Goal: Task Accomplishment & Management: Manage account settings

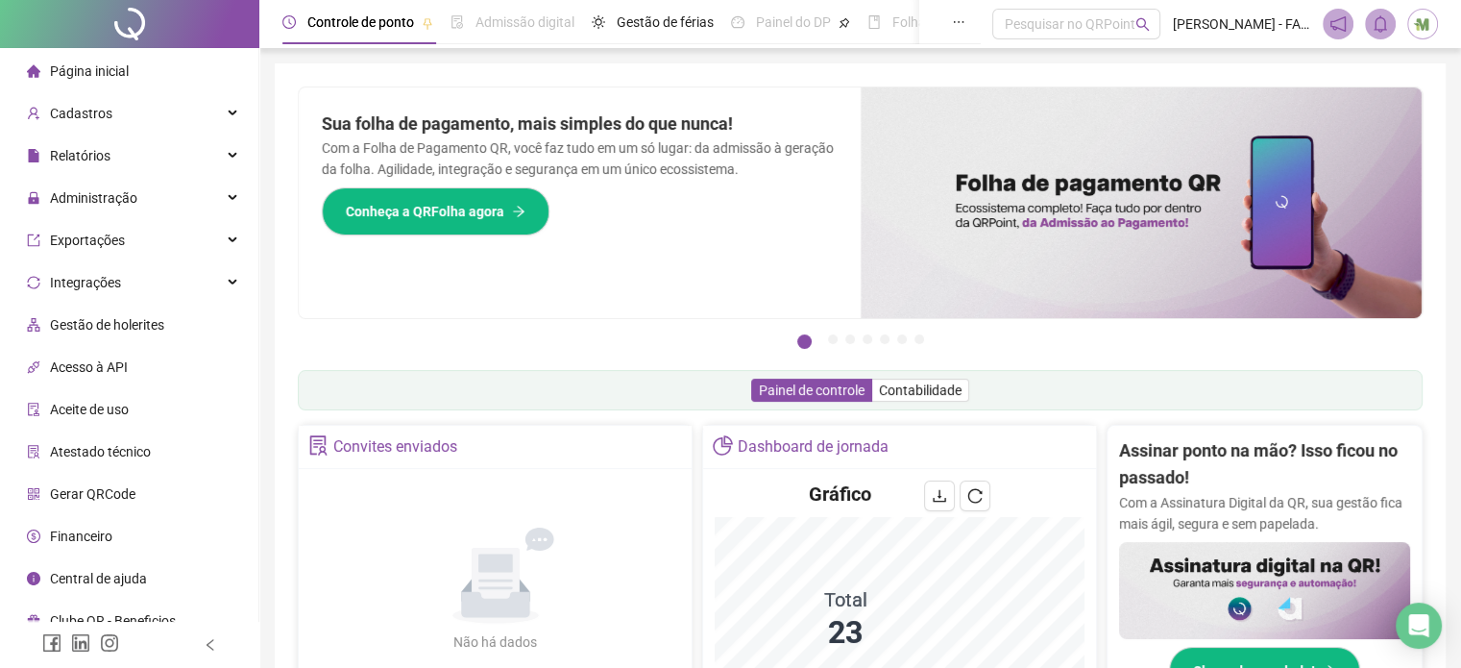
click at [85, 83] on div "Página inicial" at bounding box center [78, 71] width 102 height 38
click at [96, 203] on span "Administração" at bounding box center [93, 197] width 87 height 15
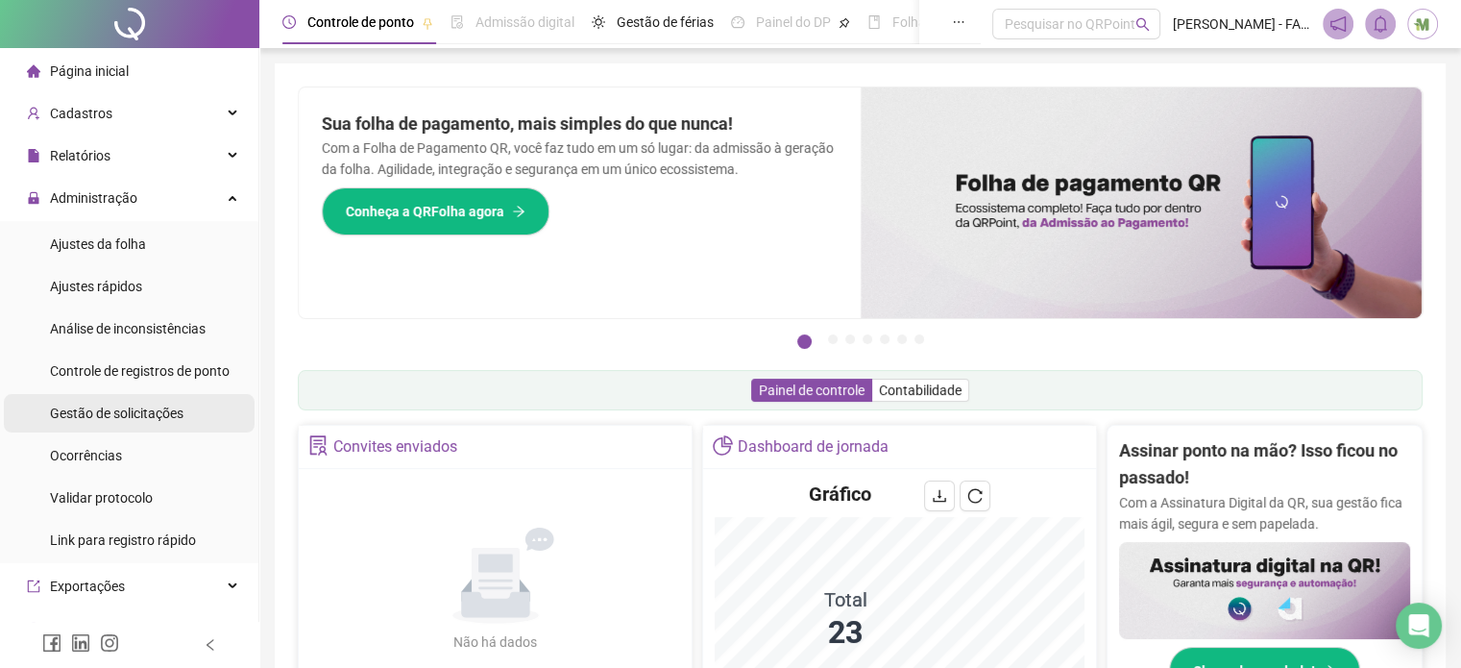
click at [95, 410] on span "Gestão de solicitações" at bounding box center [117, 412] width 134 height 15
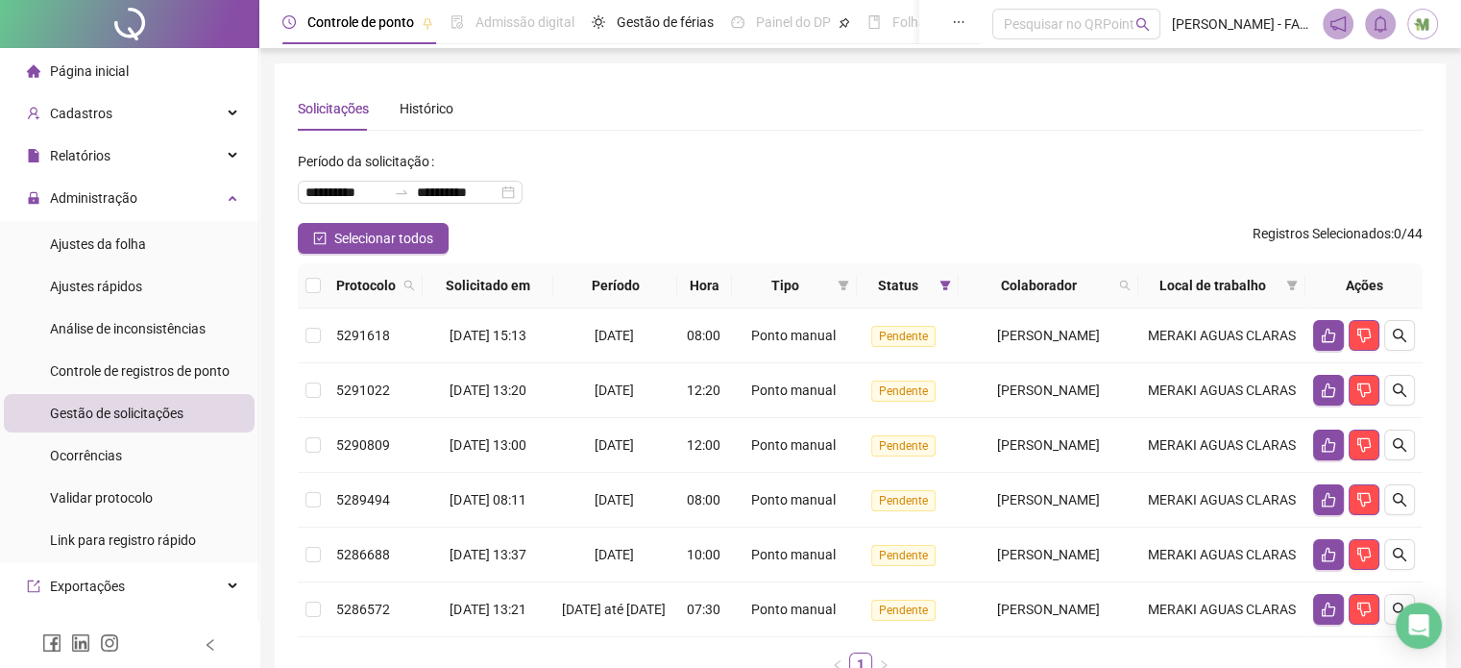
scroll to position [196, 0]
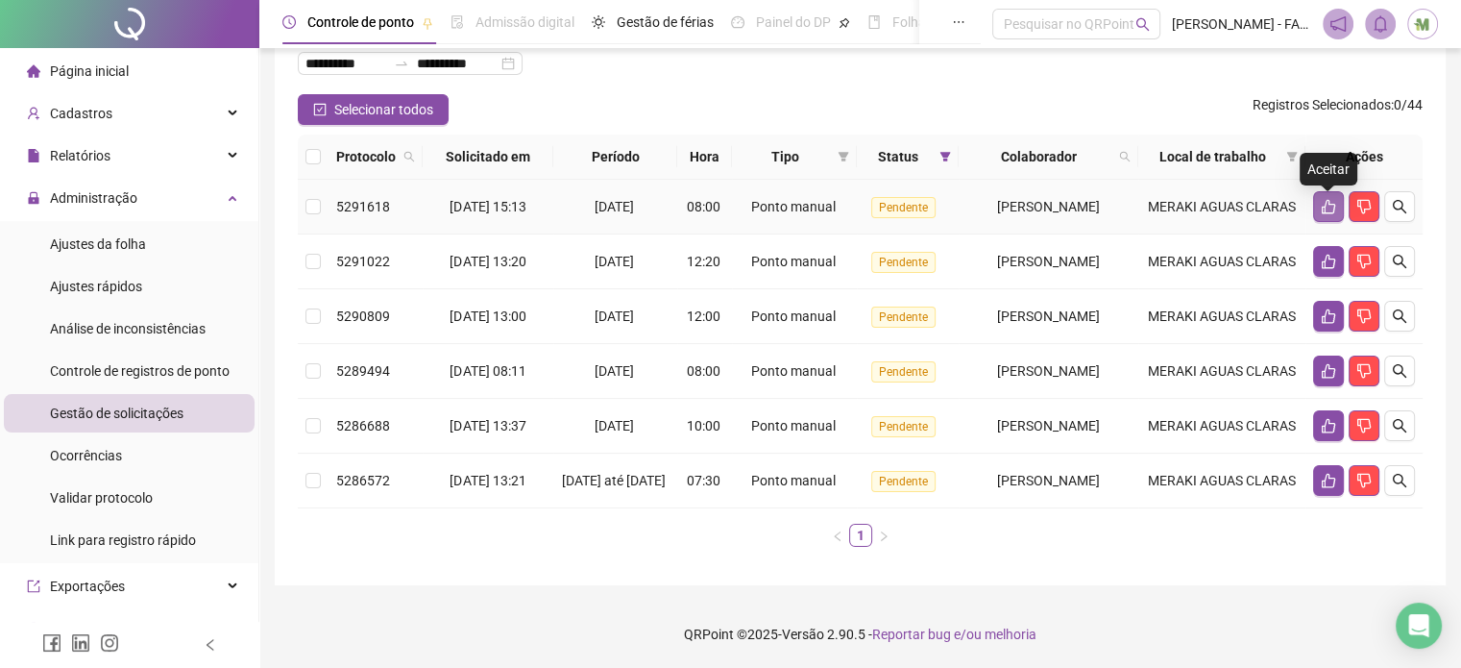
click at [1326, 199] on icon "like" at bounding box center [1328, 206] width 15 height 15
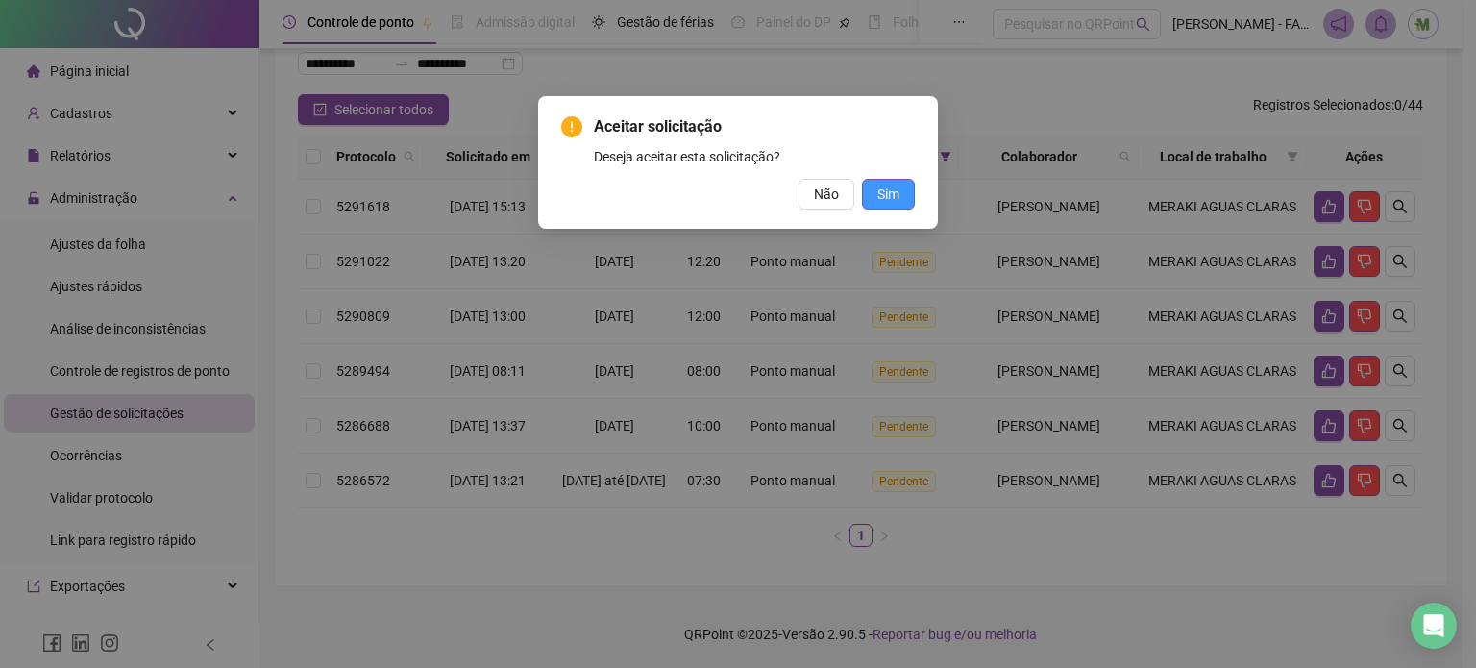
click at [893, 199] on span "Sim" at bounding box center [888, 193] width 22 height 21
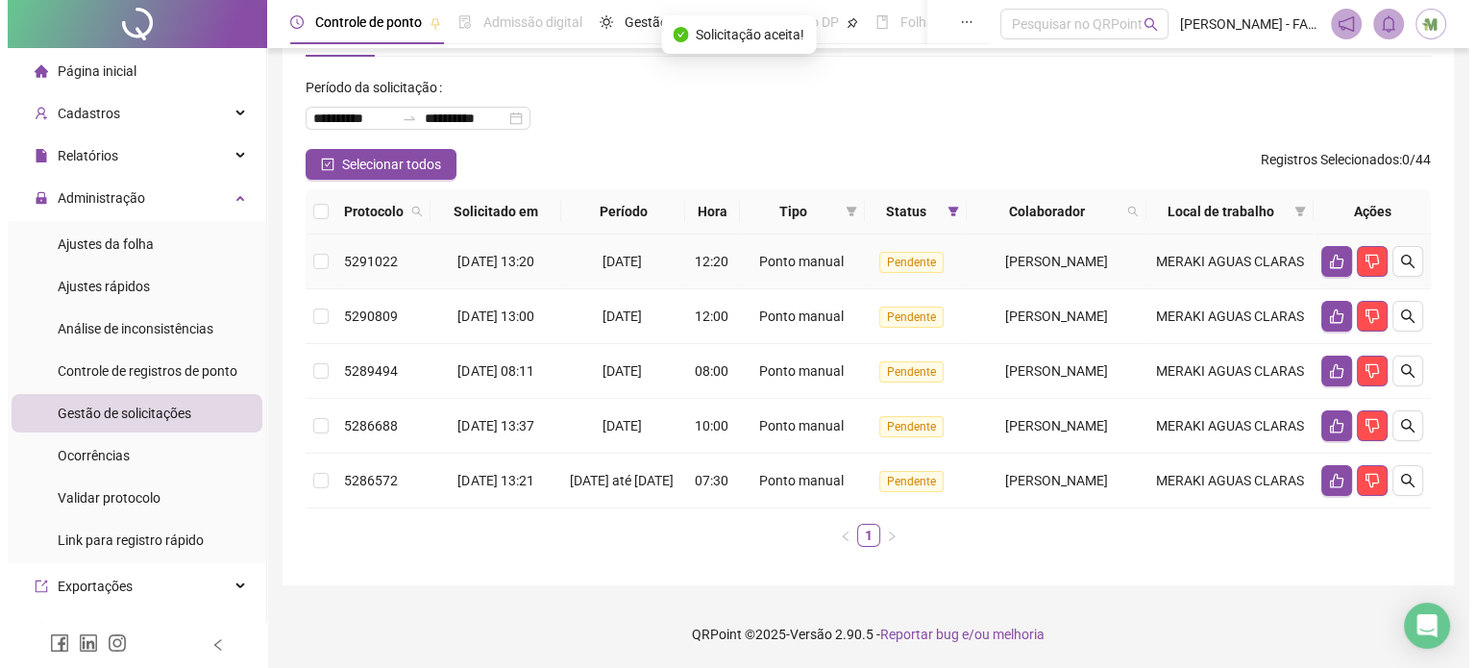
scroll to position [131, 0]
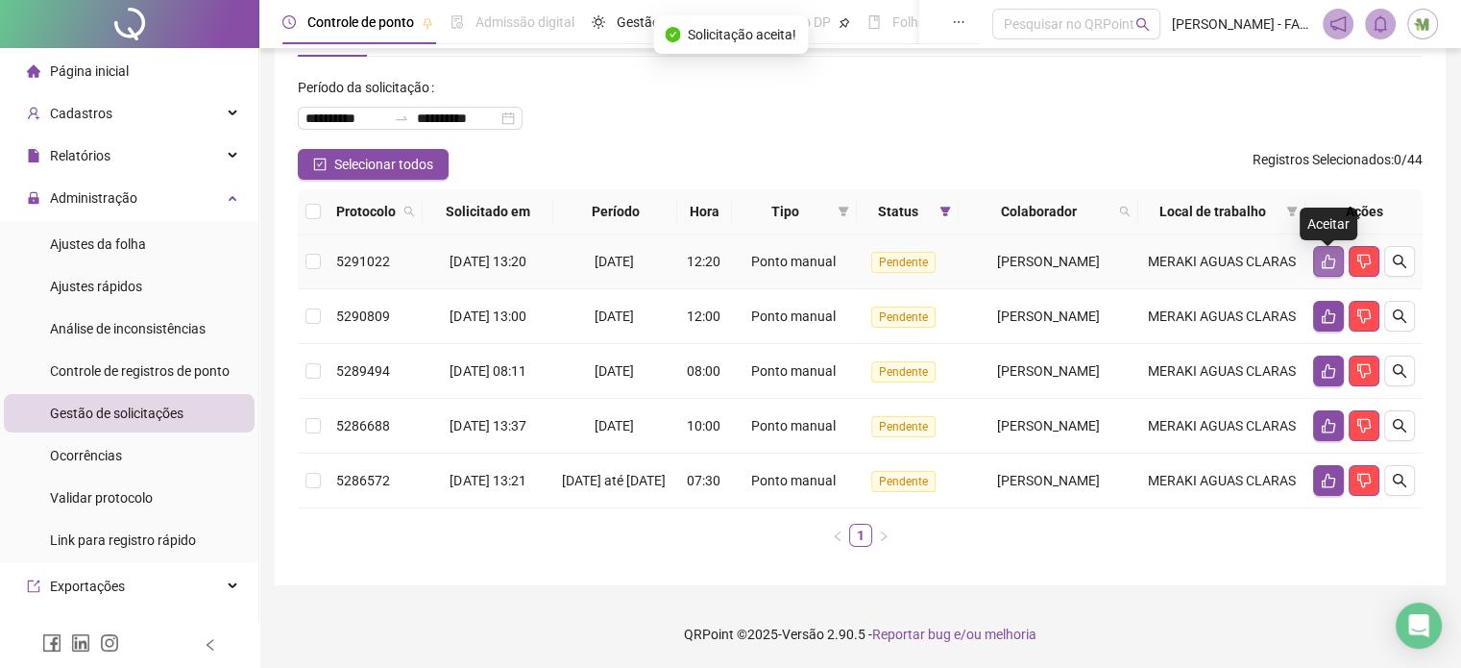
click at [1325, 255] on icon "like" at bounding box center [1328, 262] width 13 height 14
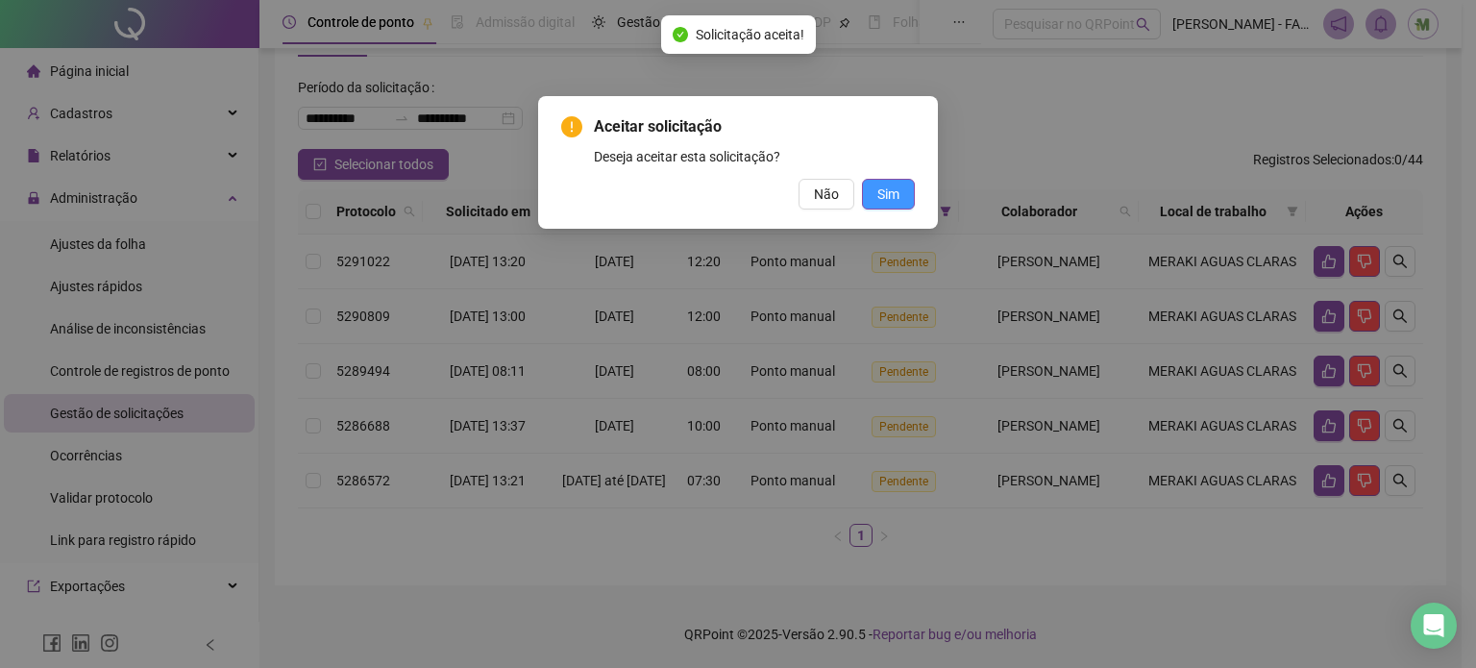
click at [879, 203] on span "Sim" at bounding box center [888, 193] width 22 height 21
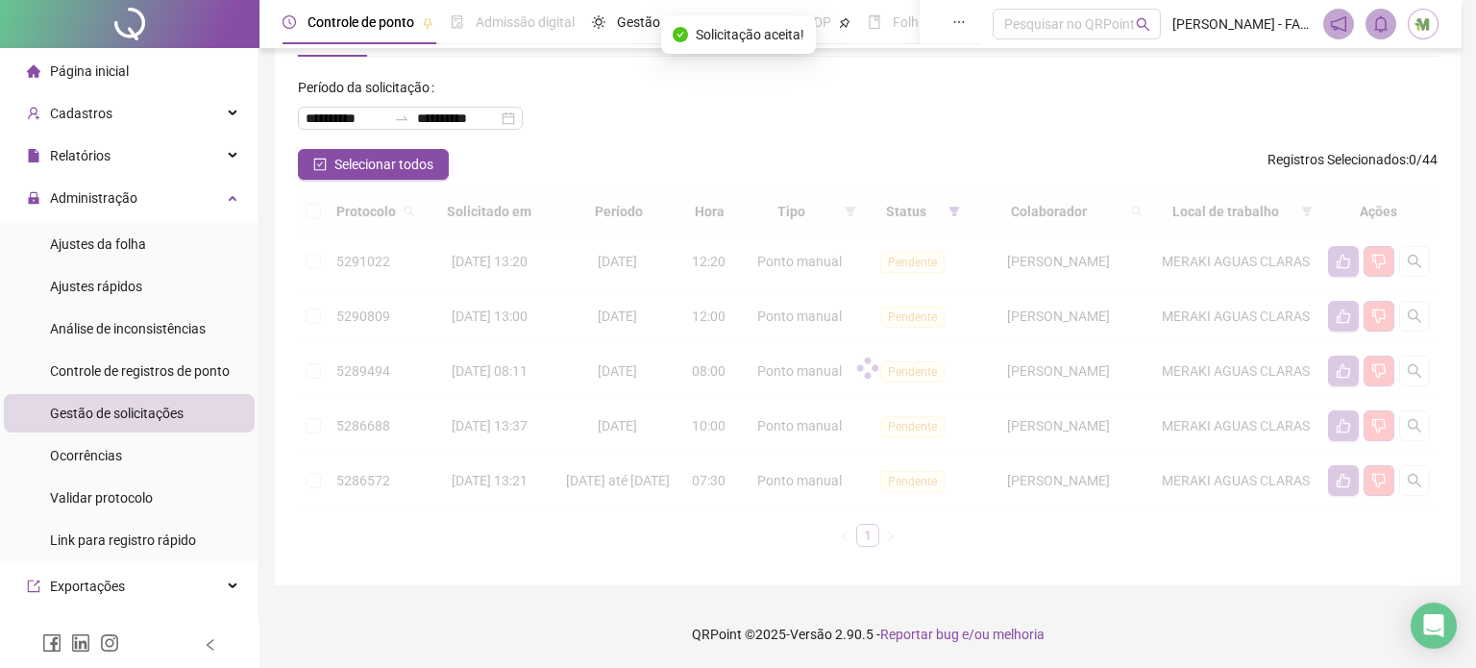
scroll to position [64, 0]
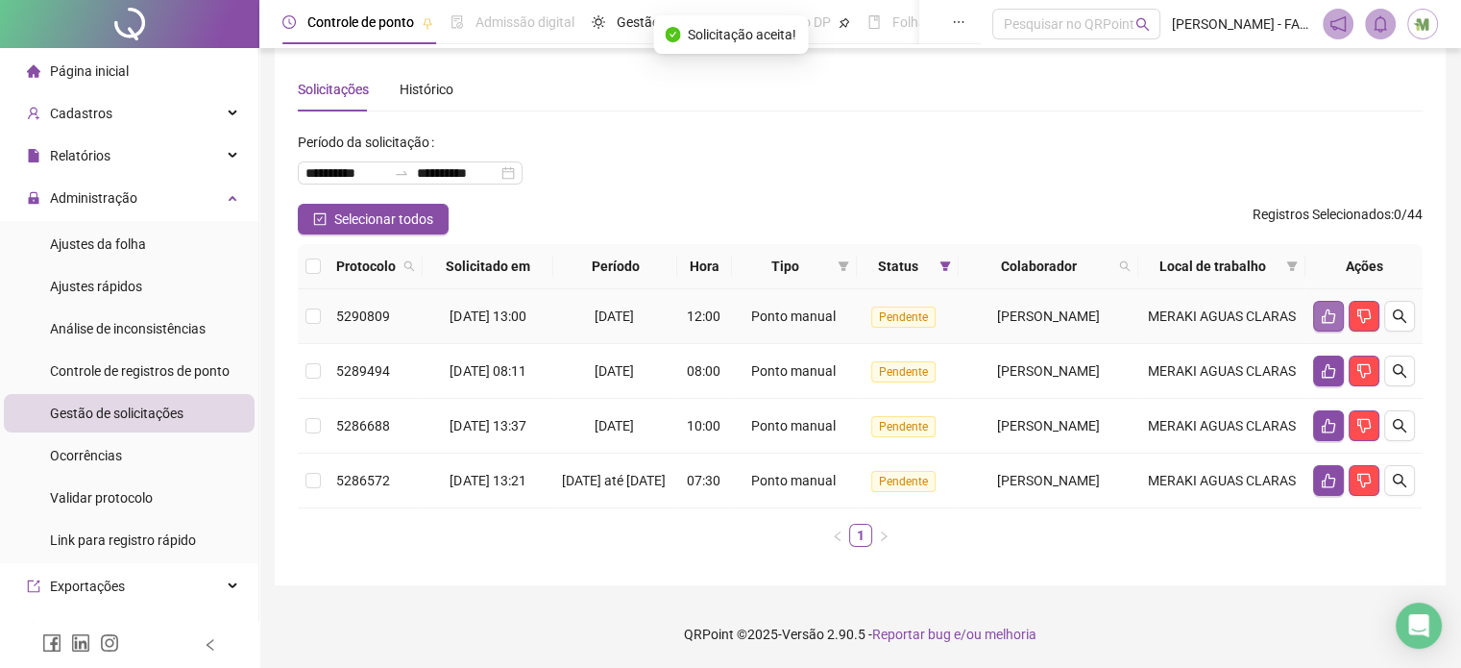
click at [1322, 309] on icon "like" at bounding box center [1328, 316] width 13 height 14
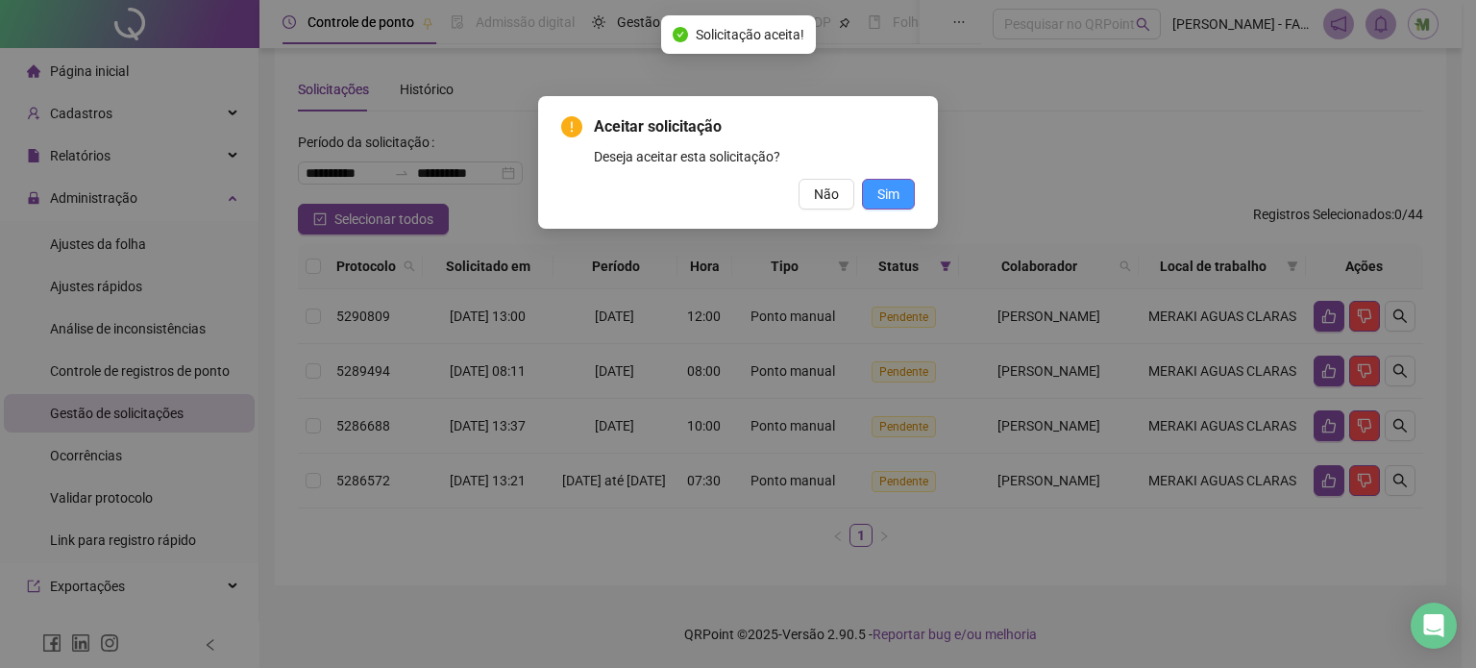
click at [895, 198] on span "Sim" at bounding box center [888, 193] width 22 height 21
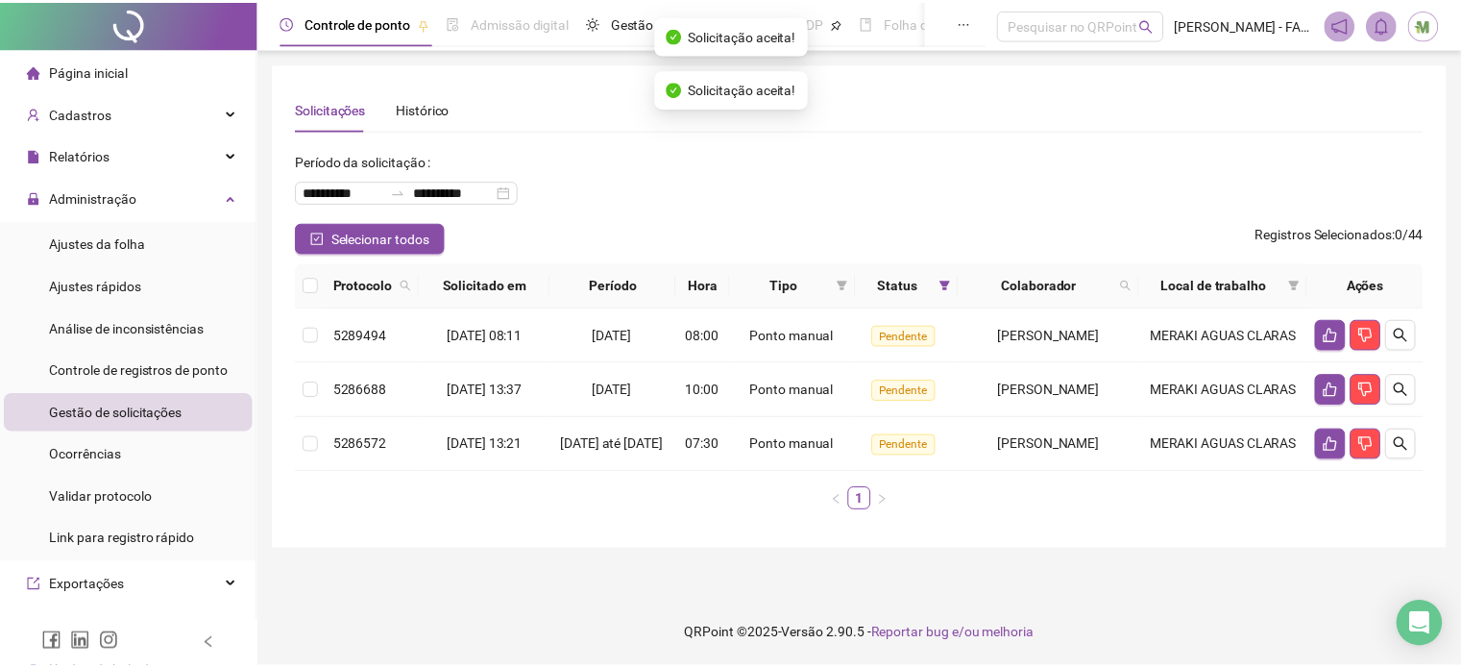
scroll to position [0, 0]
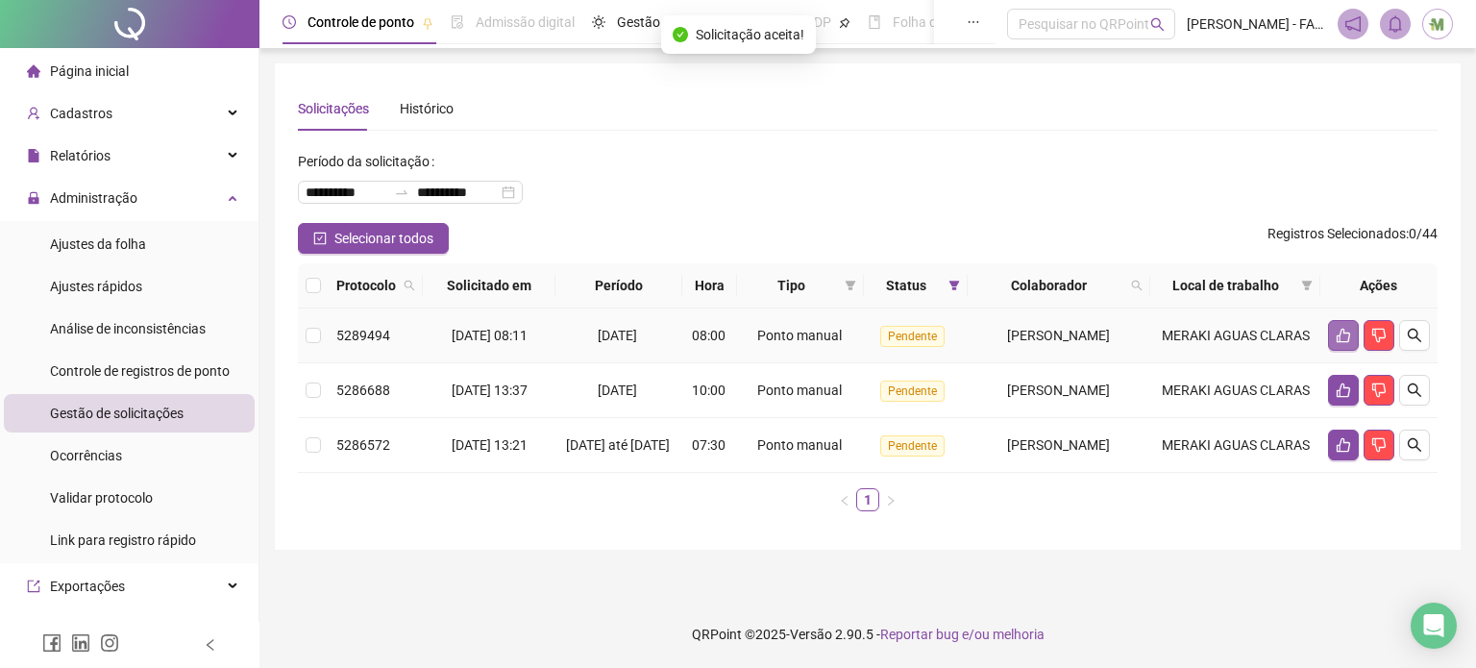
click at [1337, 337] on icon "like" at bounding box center [1342, 335] width 15 height 15
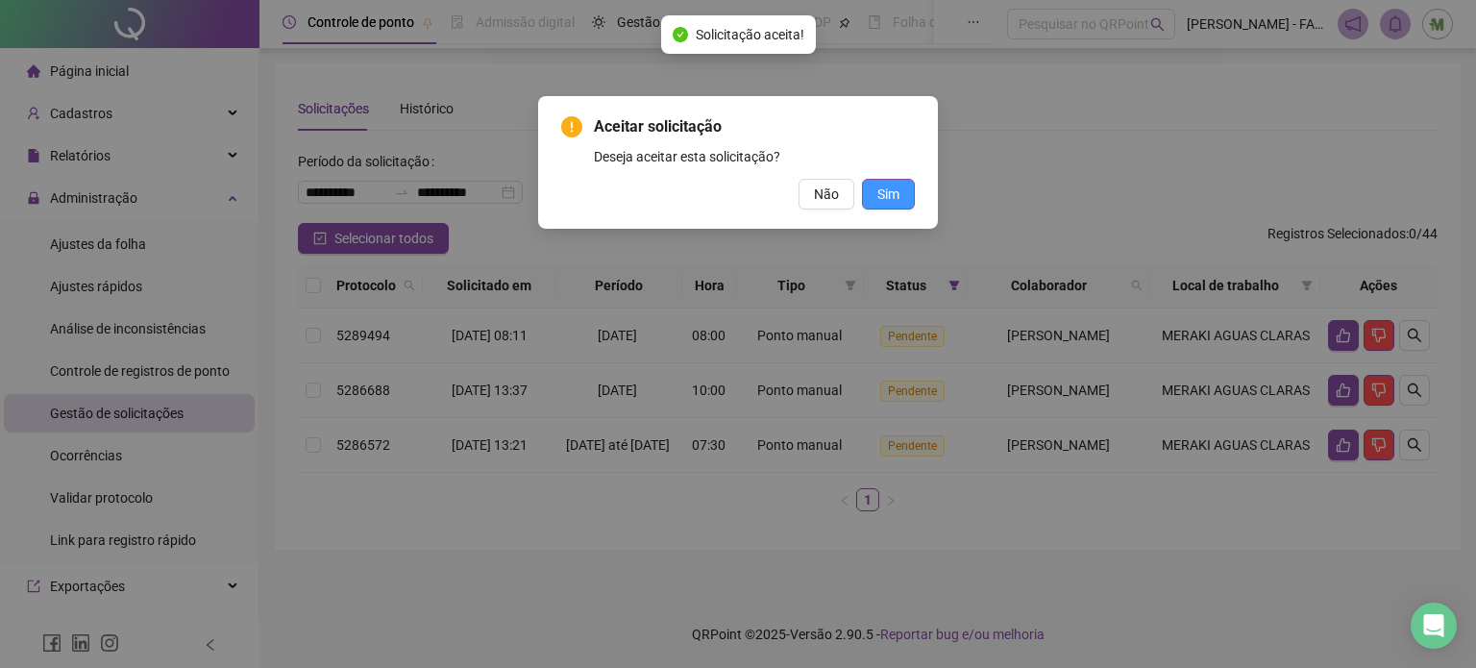
click at [897, 190] on span "Sim" at bounding box center [888, 193] width 22 height 21
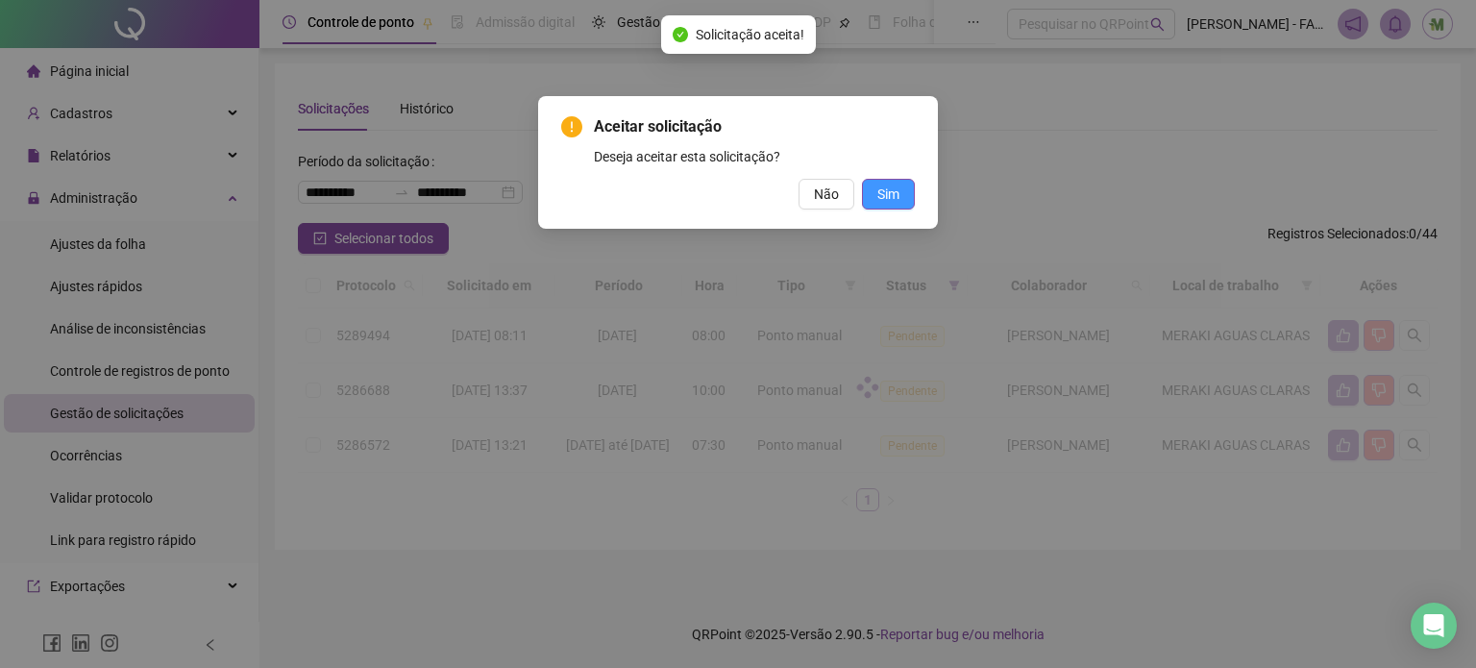
click at [875, 183] on div "Aceitar solicitação Deseja aceitar esta solicitação? Não Sim" at bounding box center [738, 334] width 1476 height 668
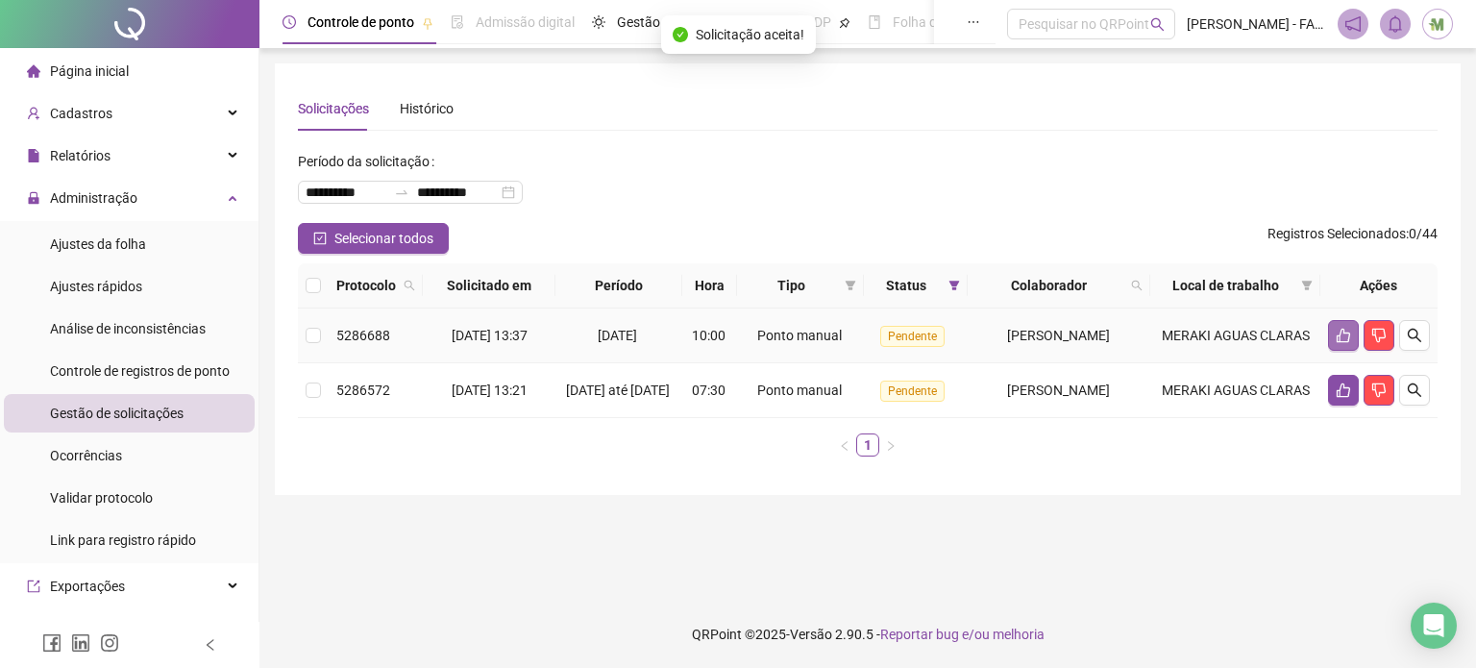
click at [1341, 337] on icon "like" at bounding box center [1342, 335] width 15 height 15
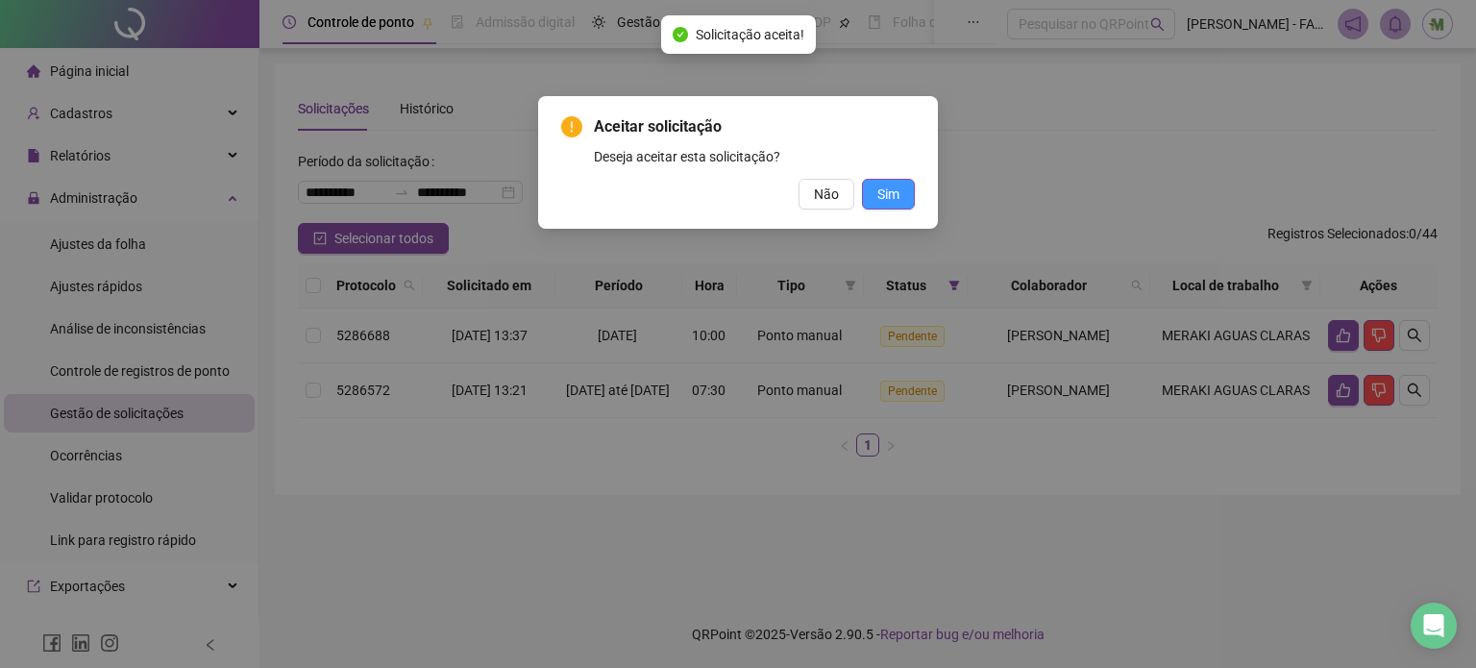
click at [885, 194] on span "Sim" at bounding box center [888, 193] width 22 height 21
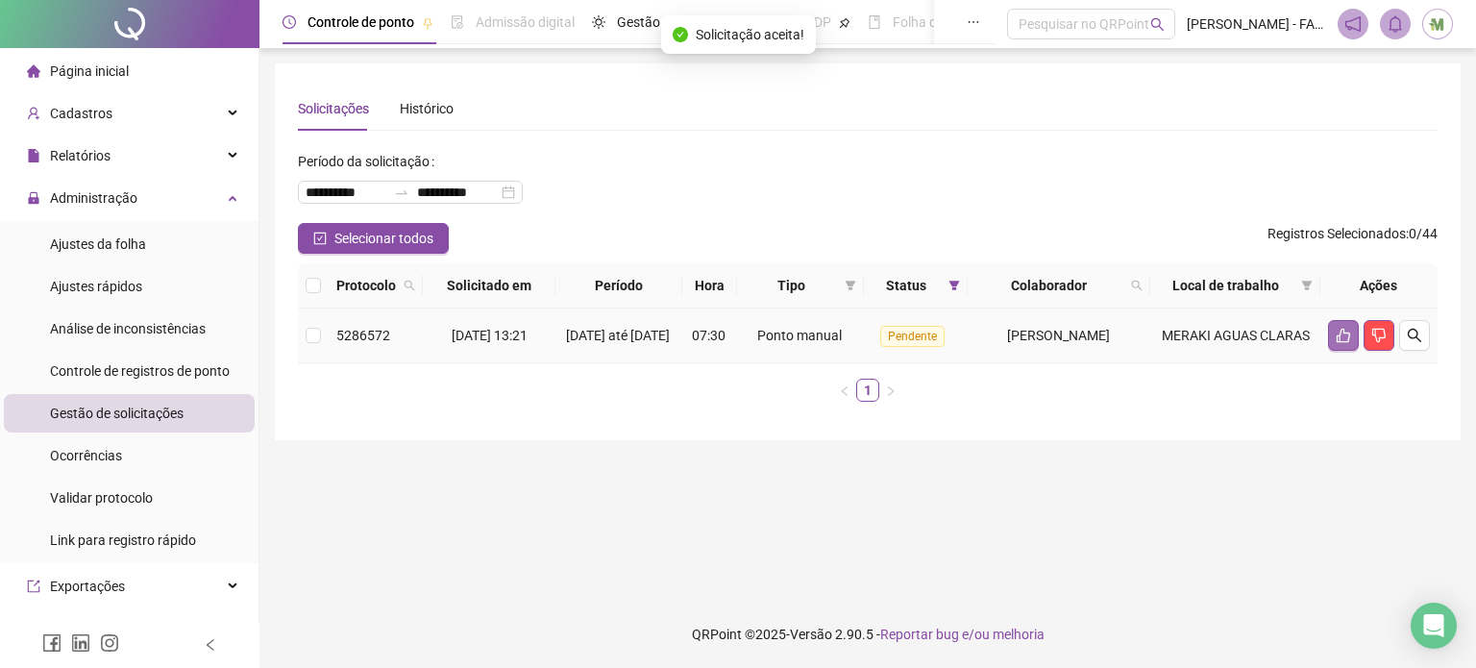
click at [1342, 337] on icon "like" at bounding box center [1342, 335] width 15 height 15
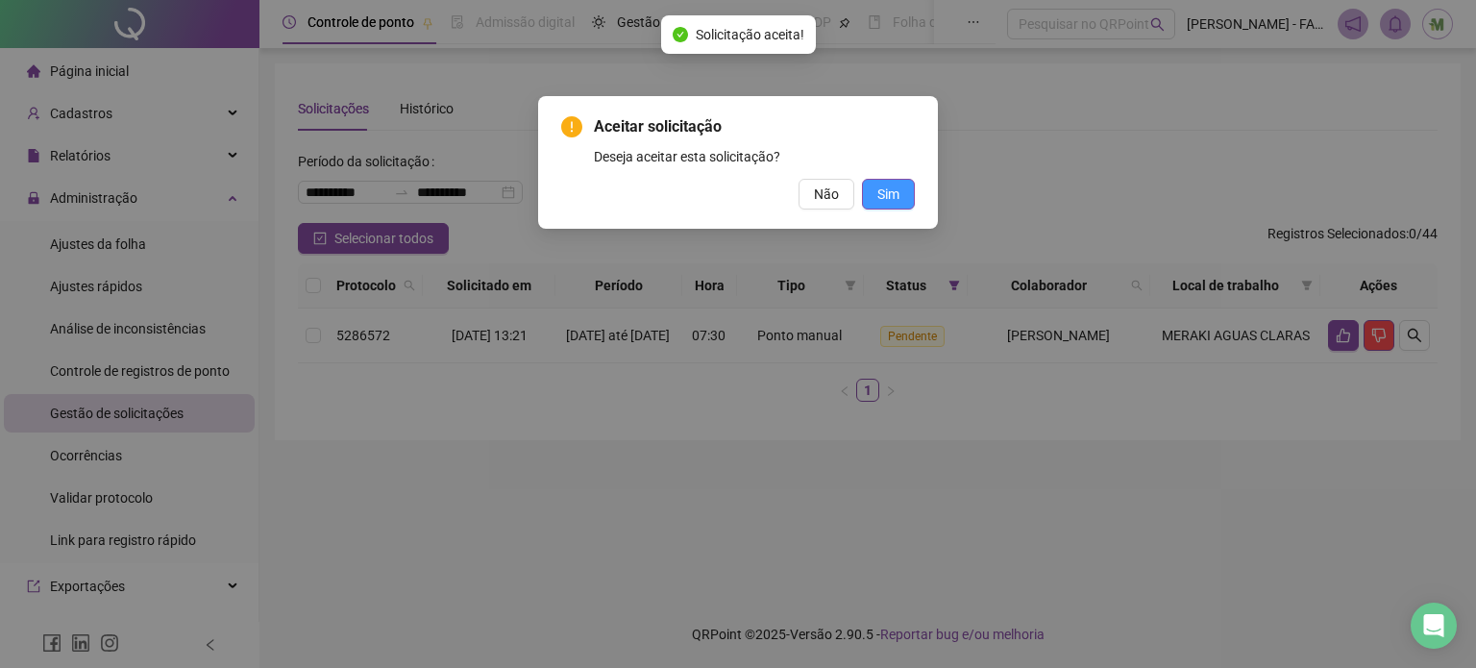
click at [870, 187] on button "Sim" at bounding box center [888, 194] width 53 height 31
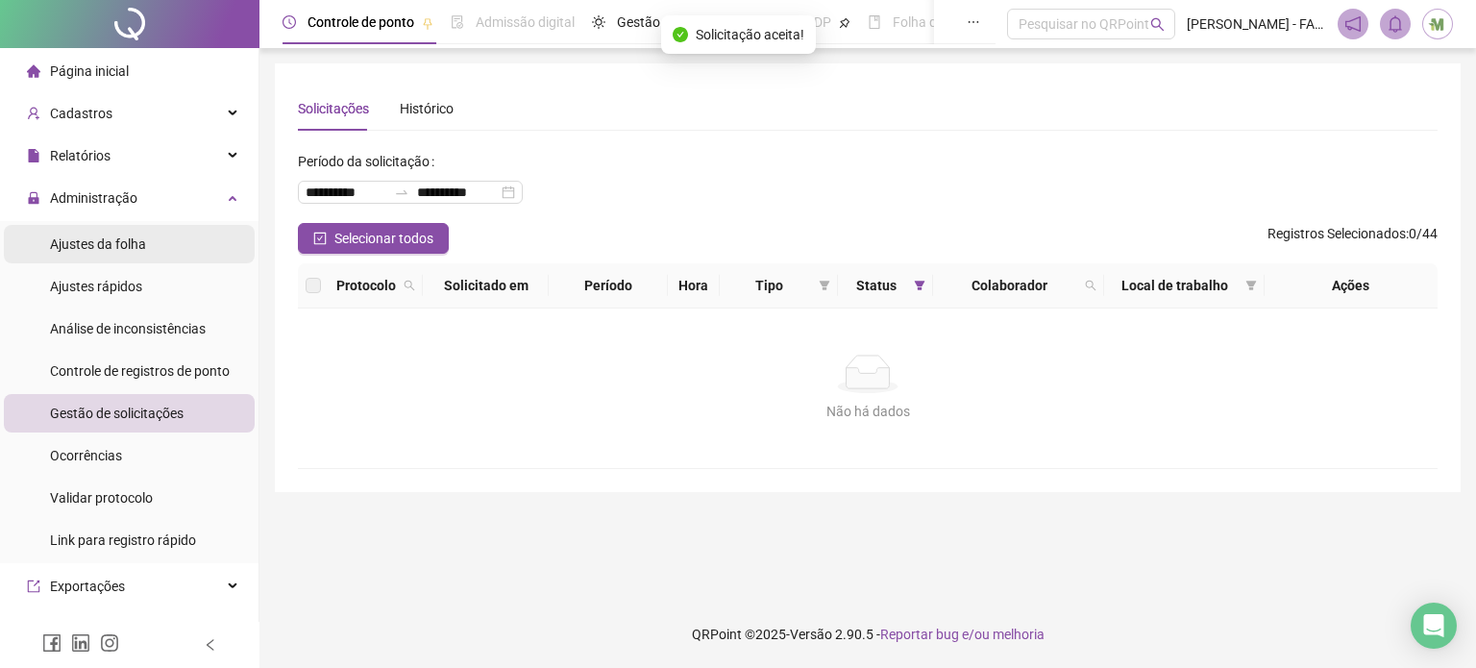
click at [77, 249] on span "Ajustes da folha" at bounding box center [98, 243] width 96 height 15
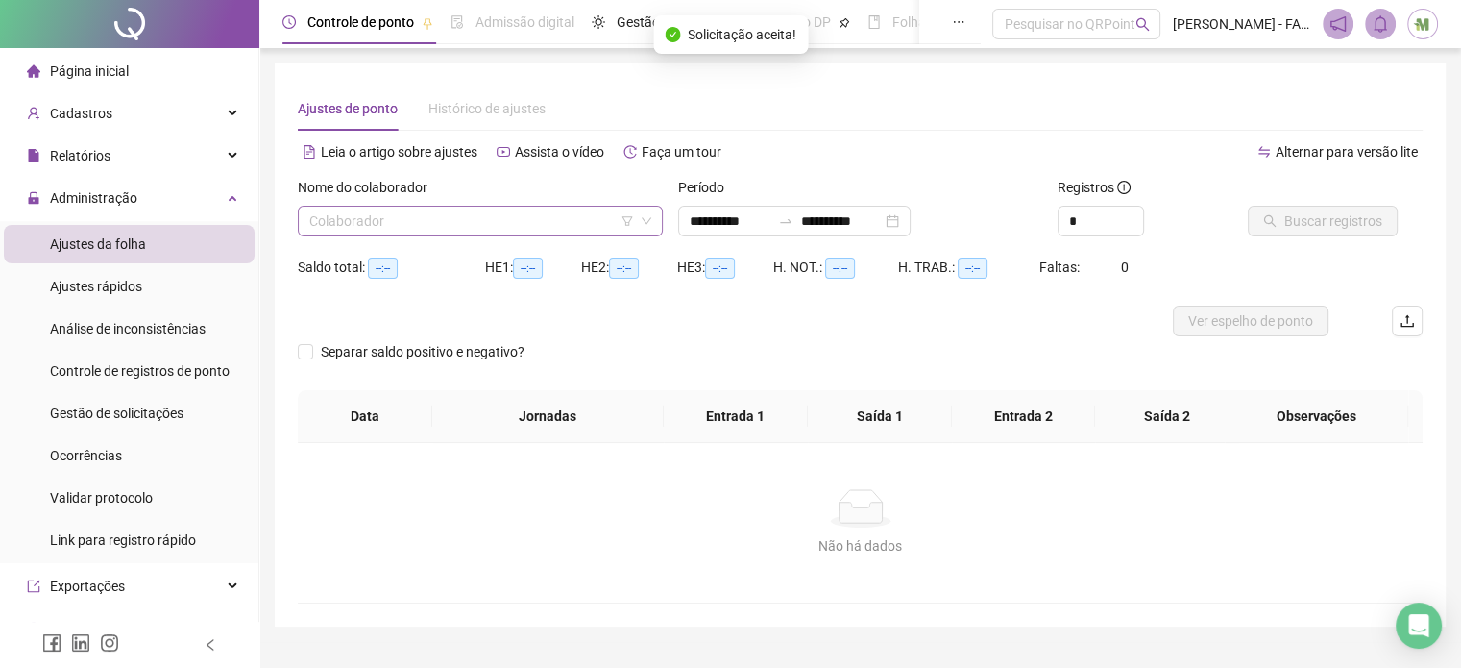
click at [460, 230] on input "search" at bounding box center [471, 221] width 325 height 29
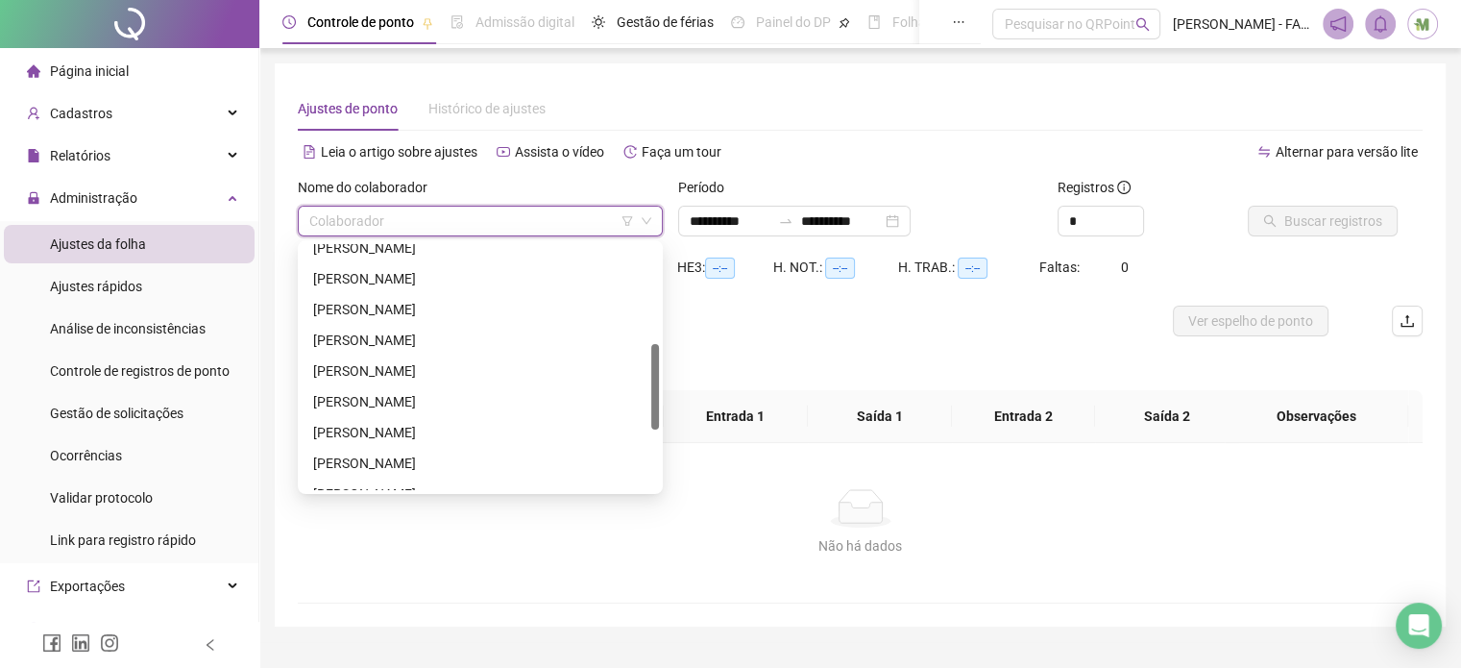
scroll to position [384, 0]
click at [459, 306] on div "[PERSON_NAME]" at bounding box center [480, 305] width 334 height 21
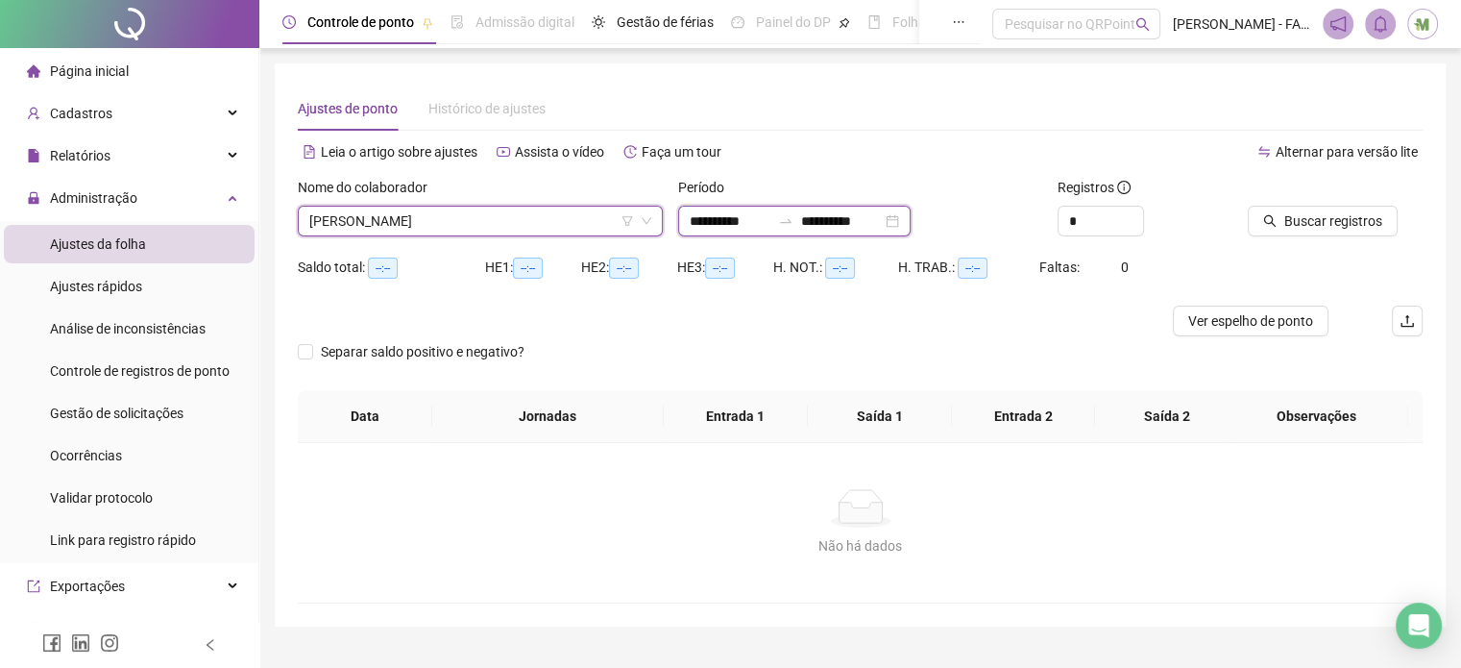
click at [761, 225] on input "**********" at bounding box center [730, 220] width 81 height 21
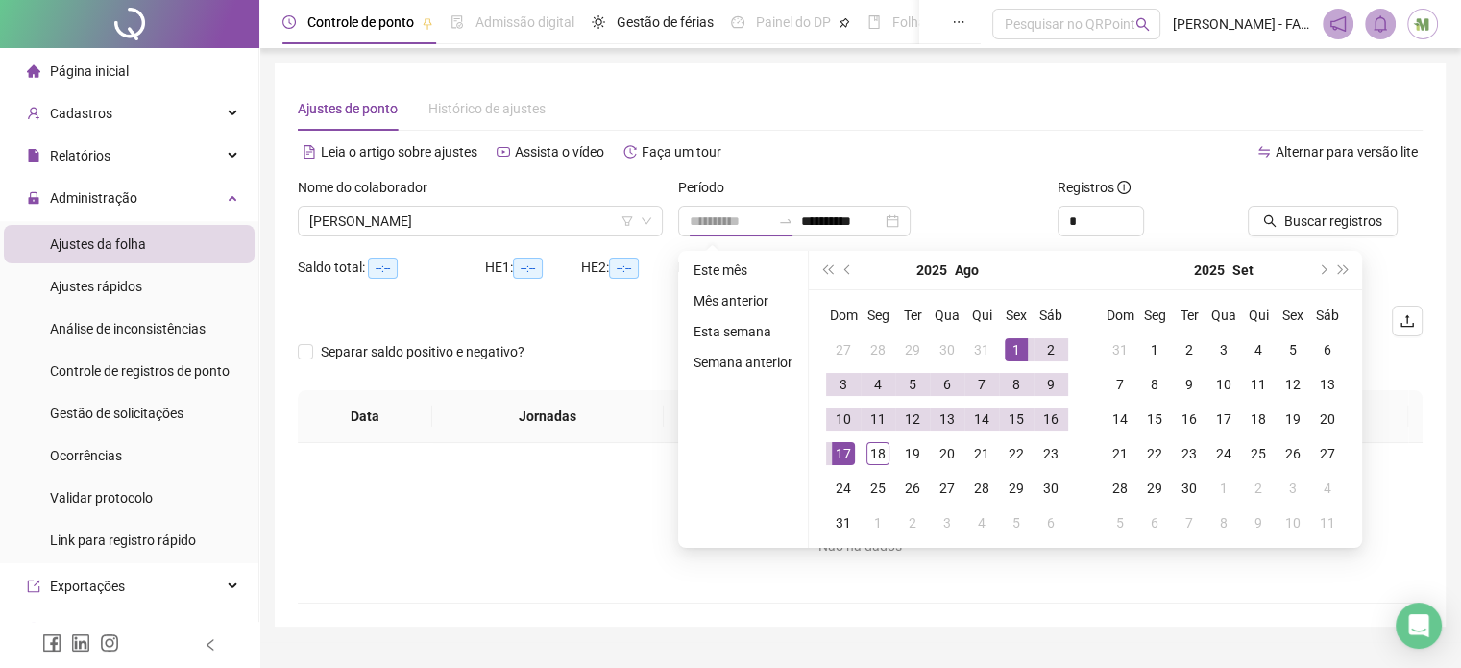
click at [1015, 345] on div "1" at bounding box center [1016, 349] width 23 height 23
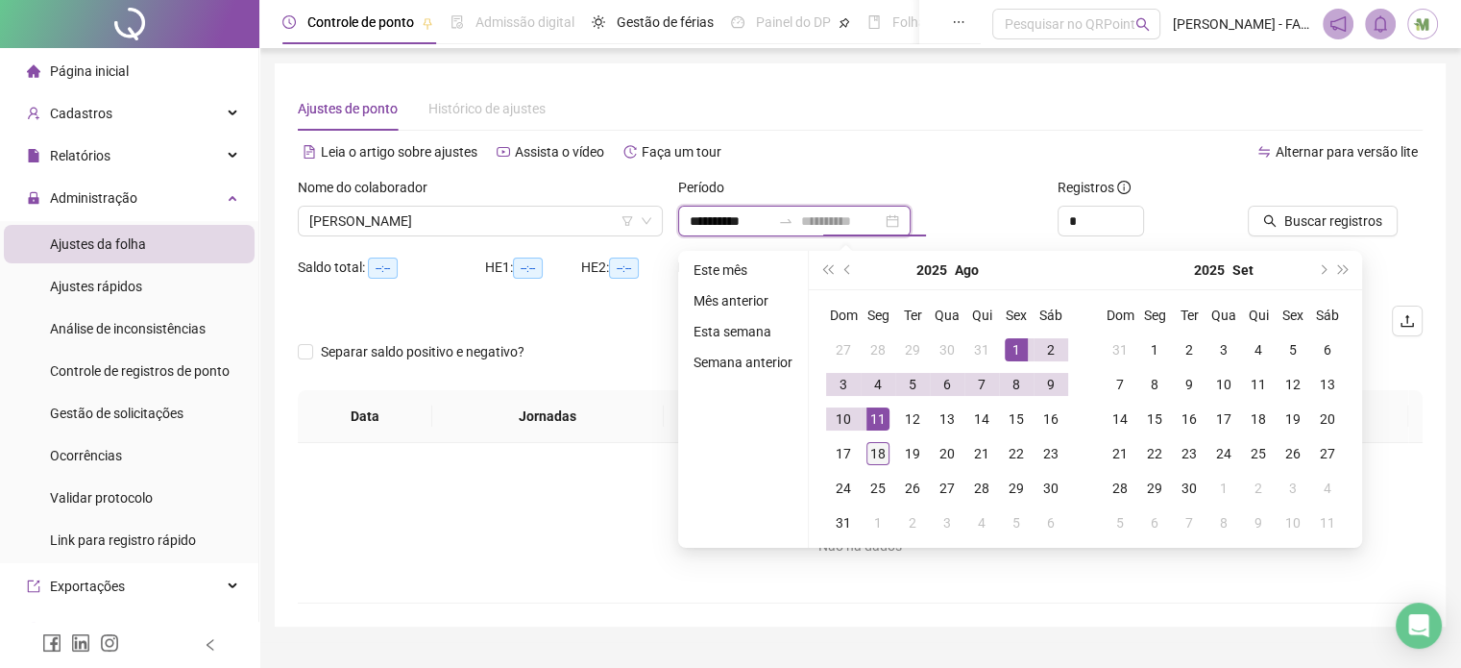
type input "**********"
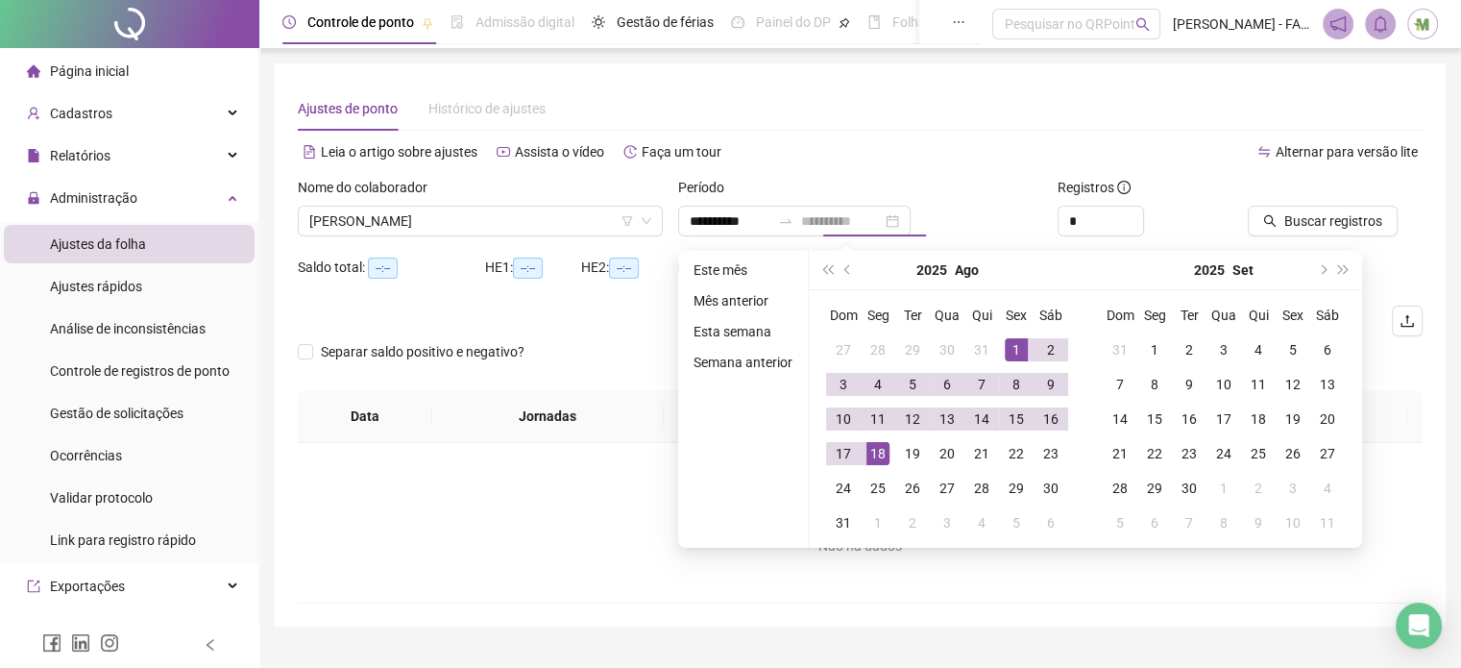
click at [871, 449] on div "18" at bounding box center [878, 453] width 23 height 23
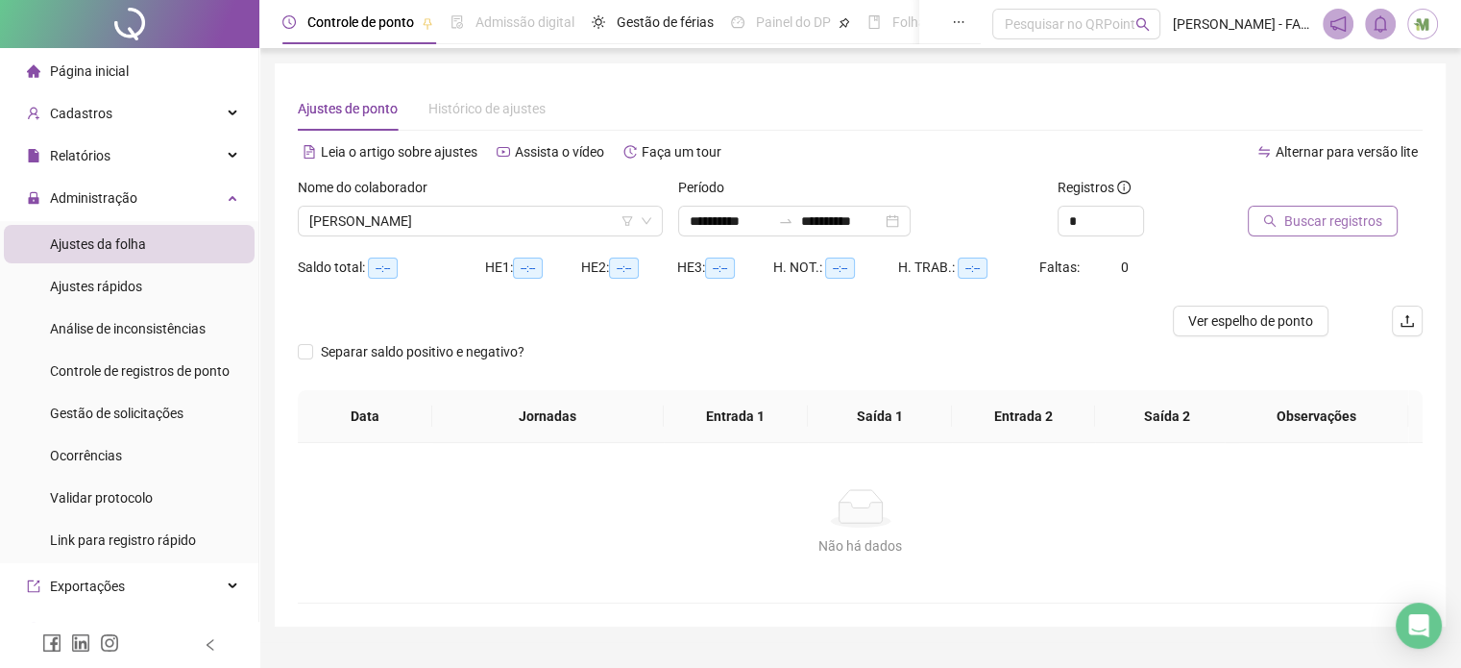
click at [1342, 215] on span "Buscar registros" at bounding box center [1333, 220] width 98 height 21
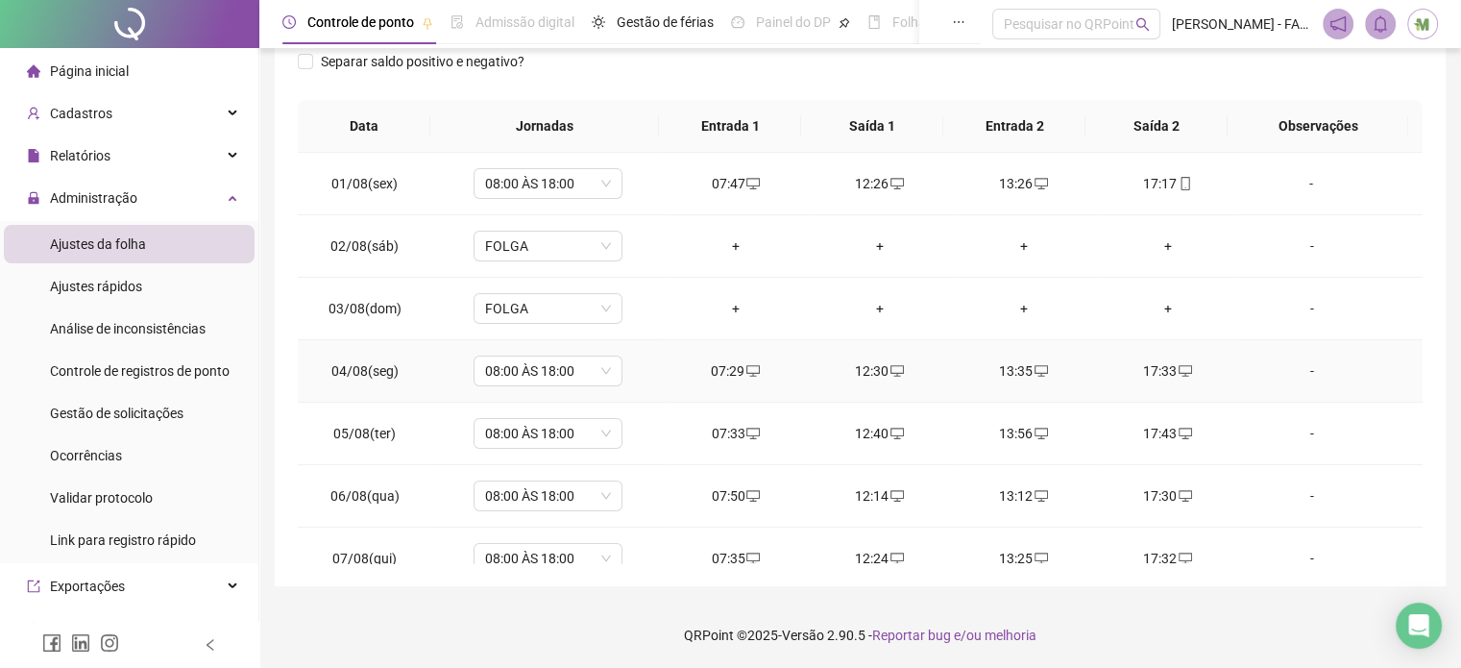
scroll to position [710, 0]
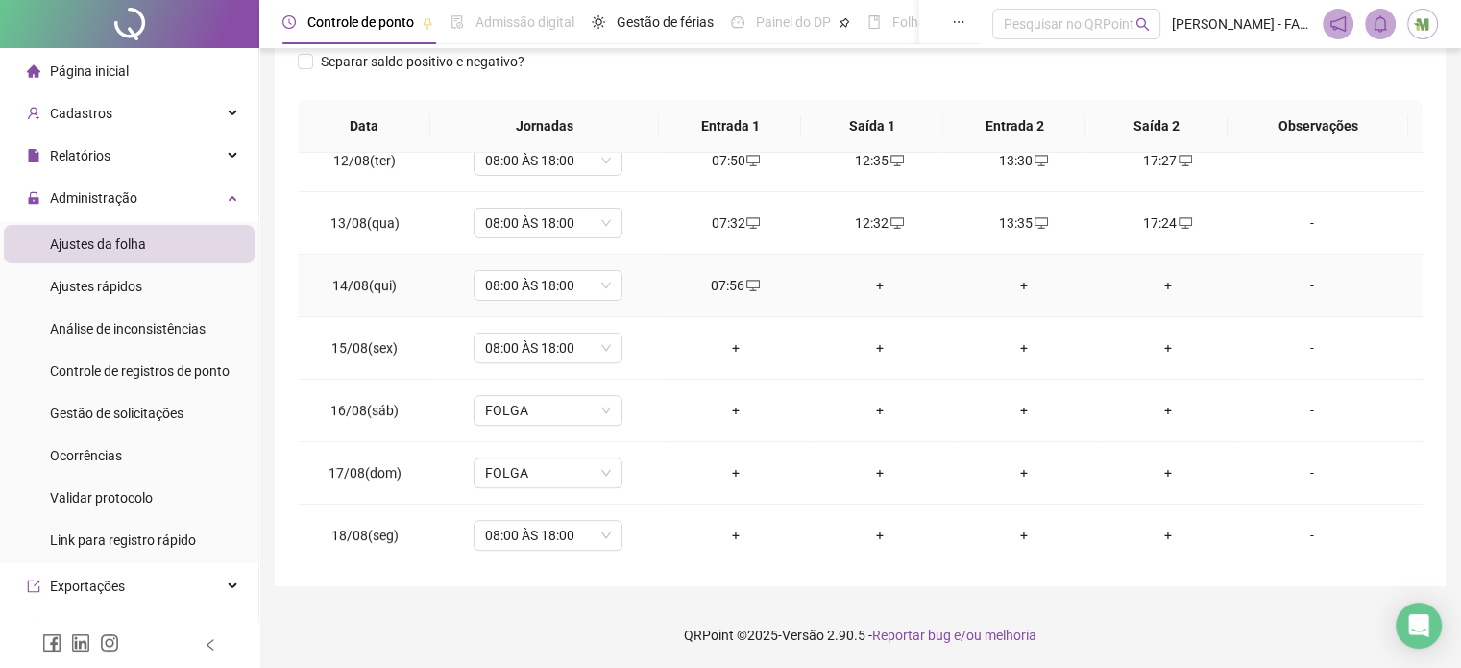
click at [873, 280] on div "+" at bounding box center [879, 285] width 113 height 21
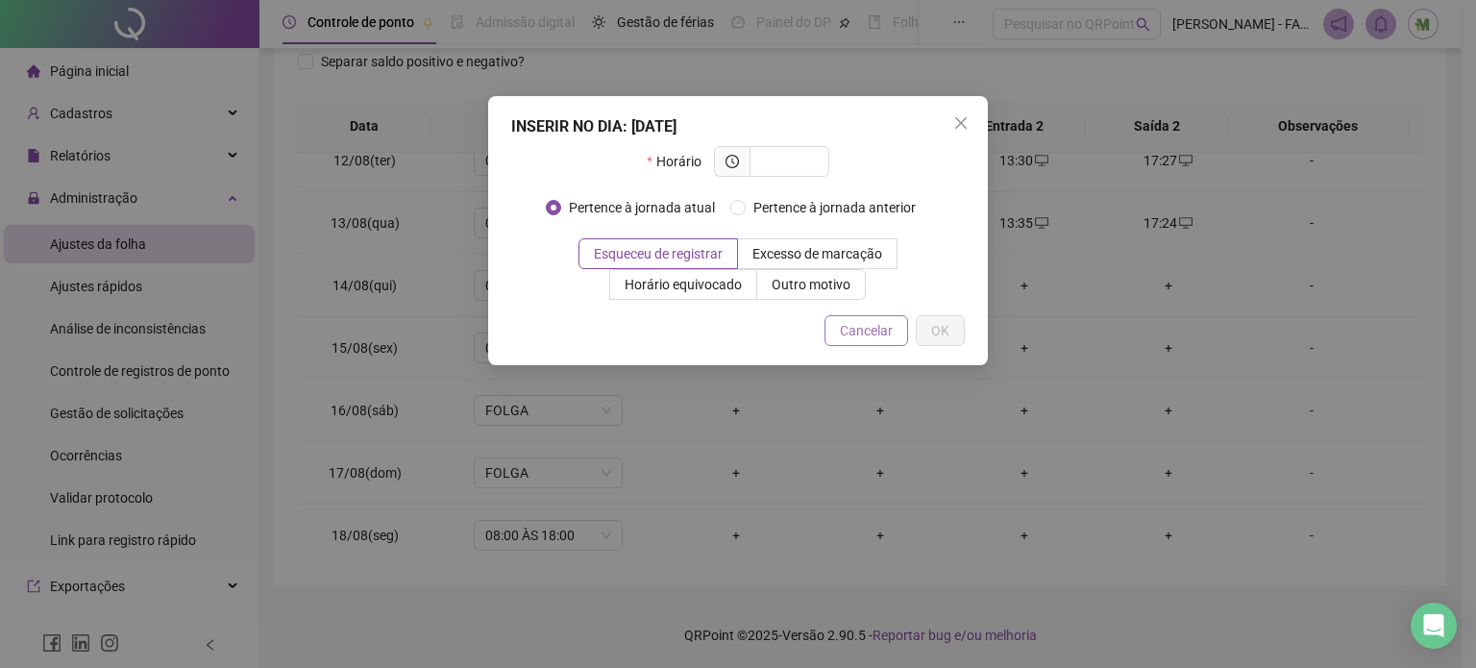
click at [874, 331] on span "Cancelar" at bounding box center [866, 330] width 53 height 21
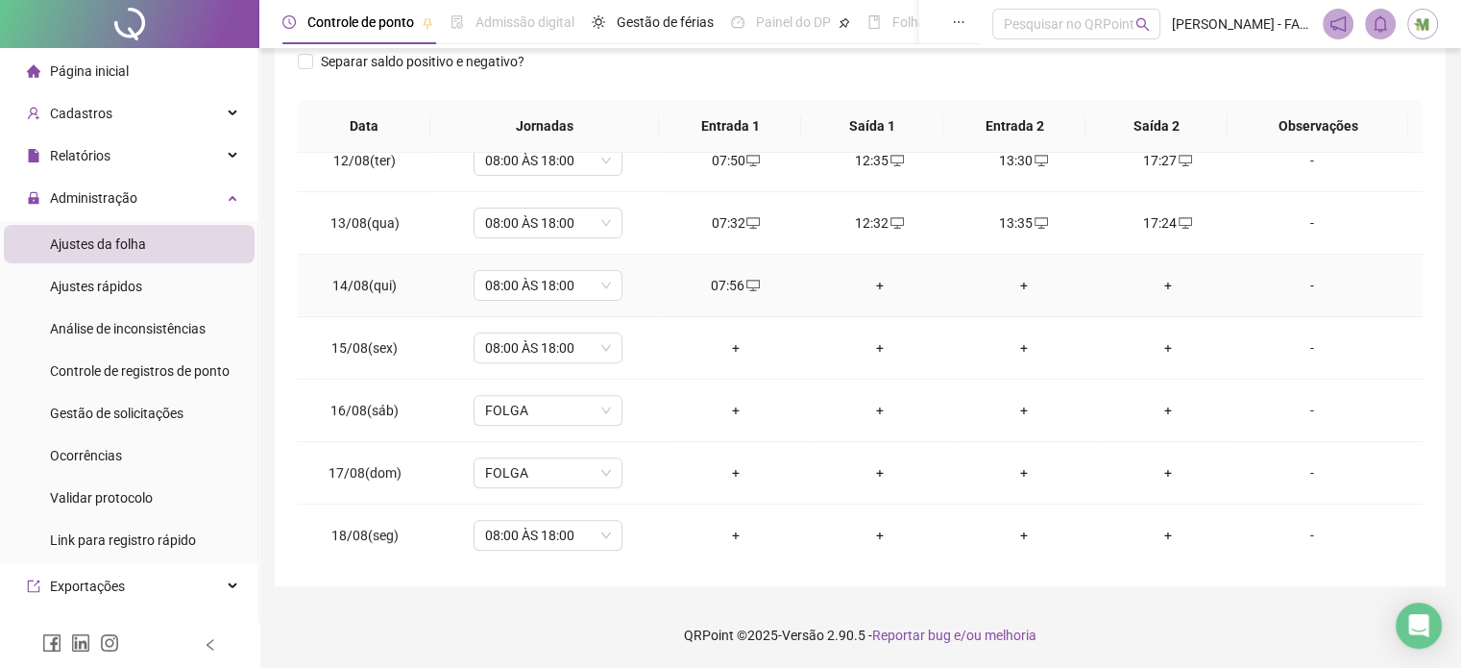
scroll to position [614, 0]
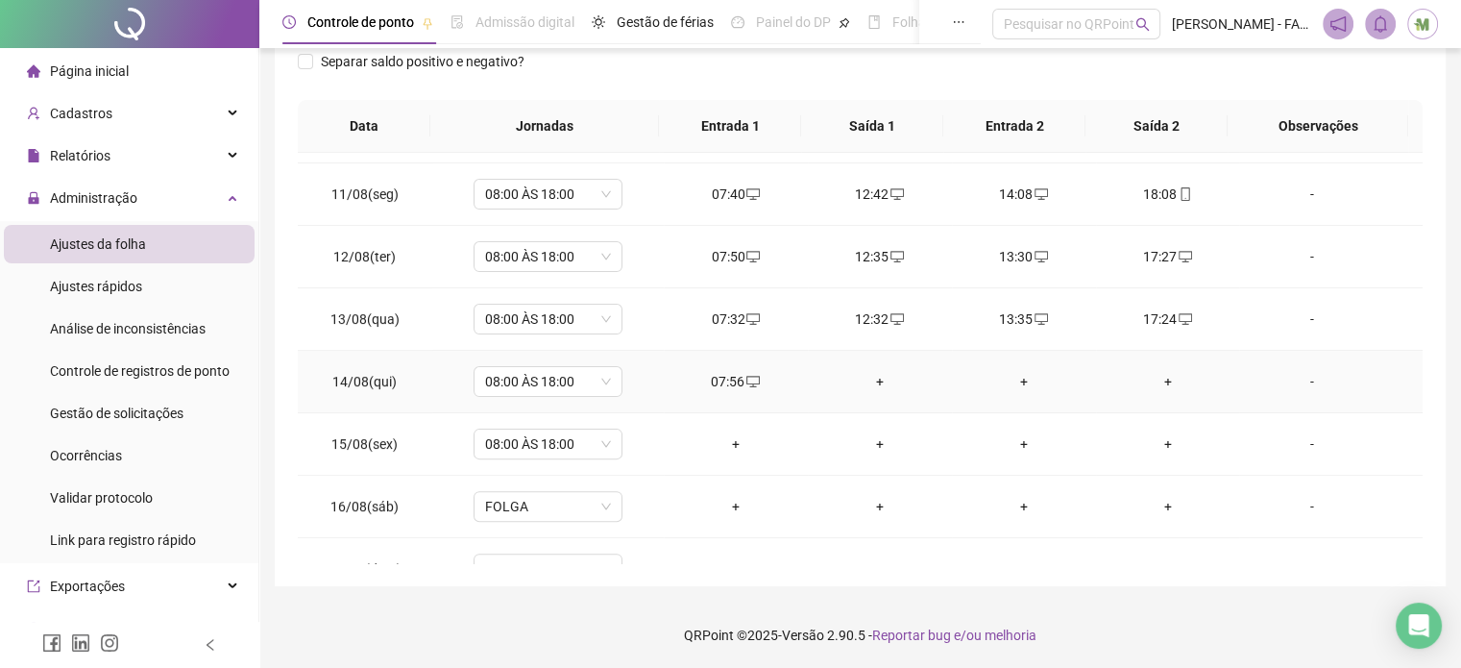
click at [866, 379] on div "+" at bounding box center [879, 381] width 113 height 21
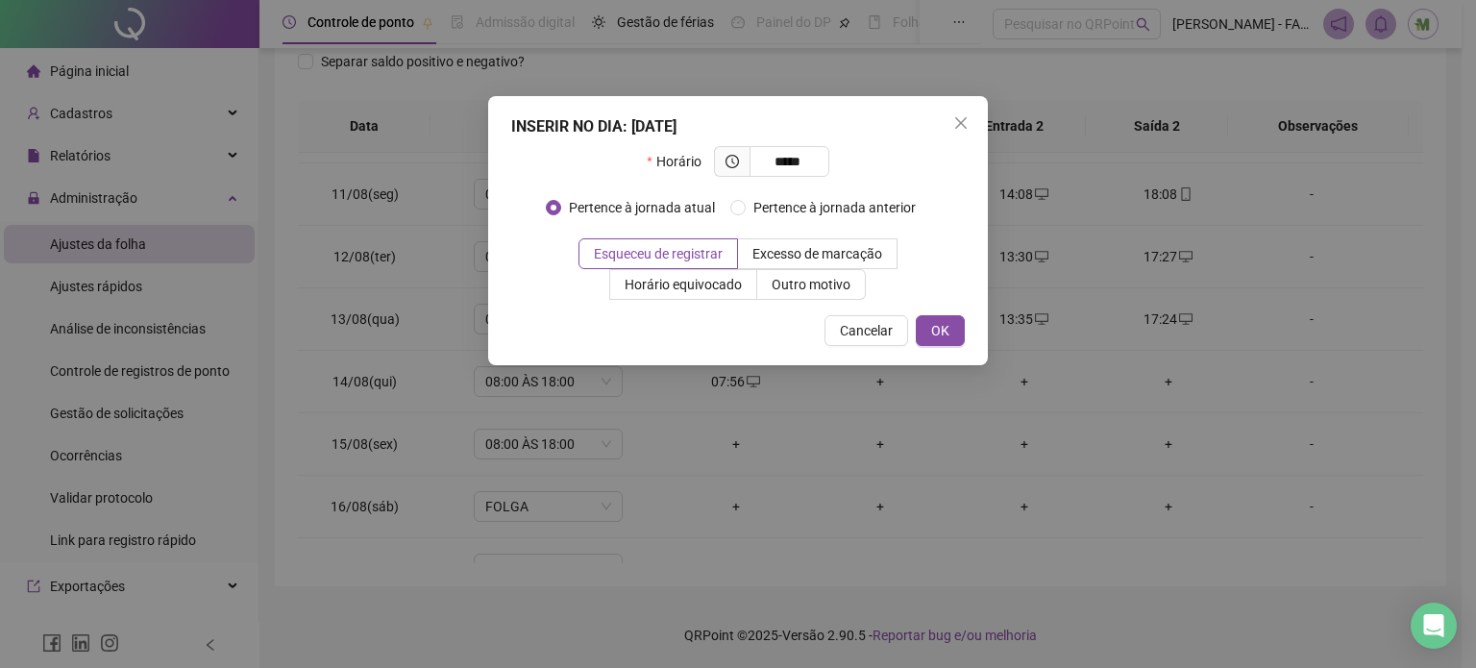
type input "*****"
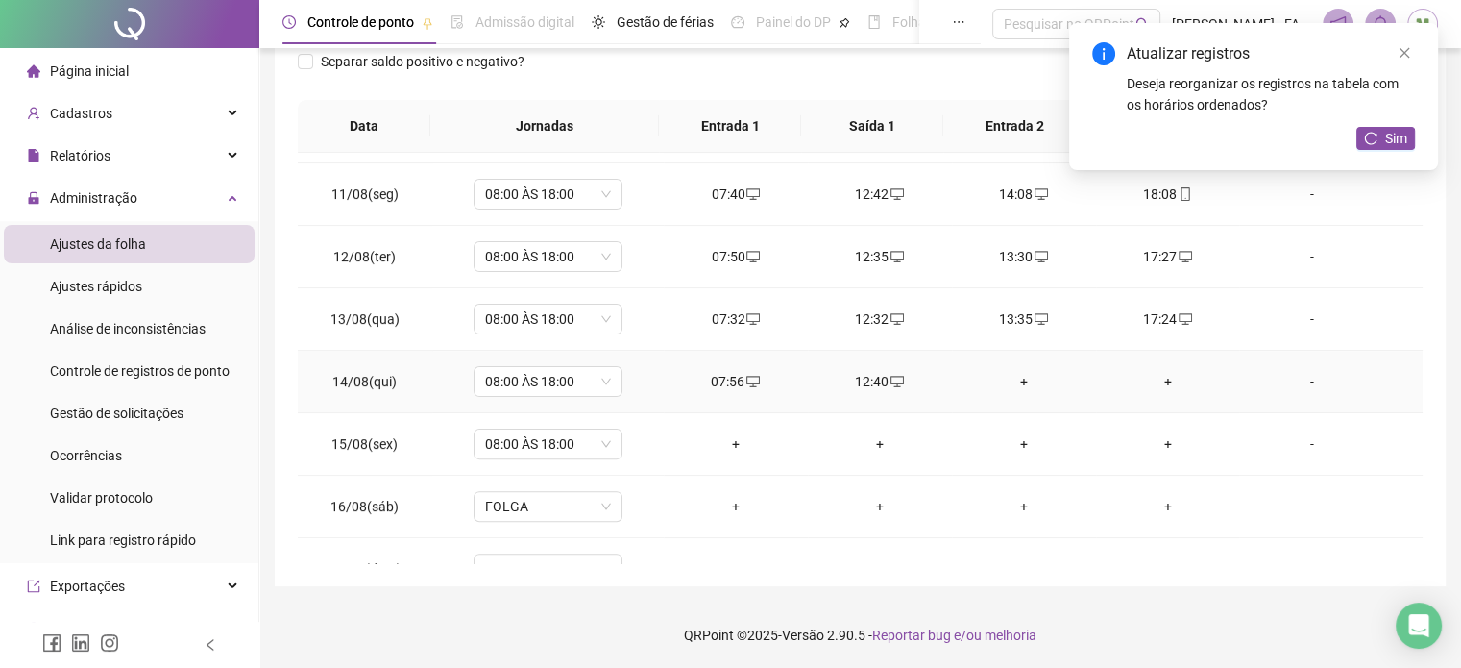
click at [1013, 374] on div "+" at bounding box center [1023, 381] width 113 height 21
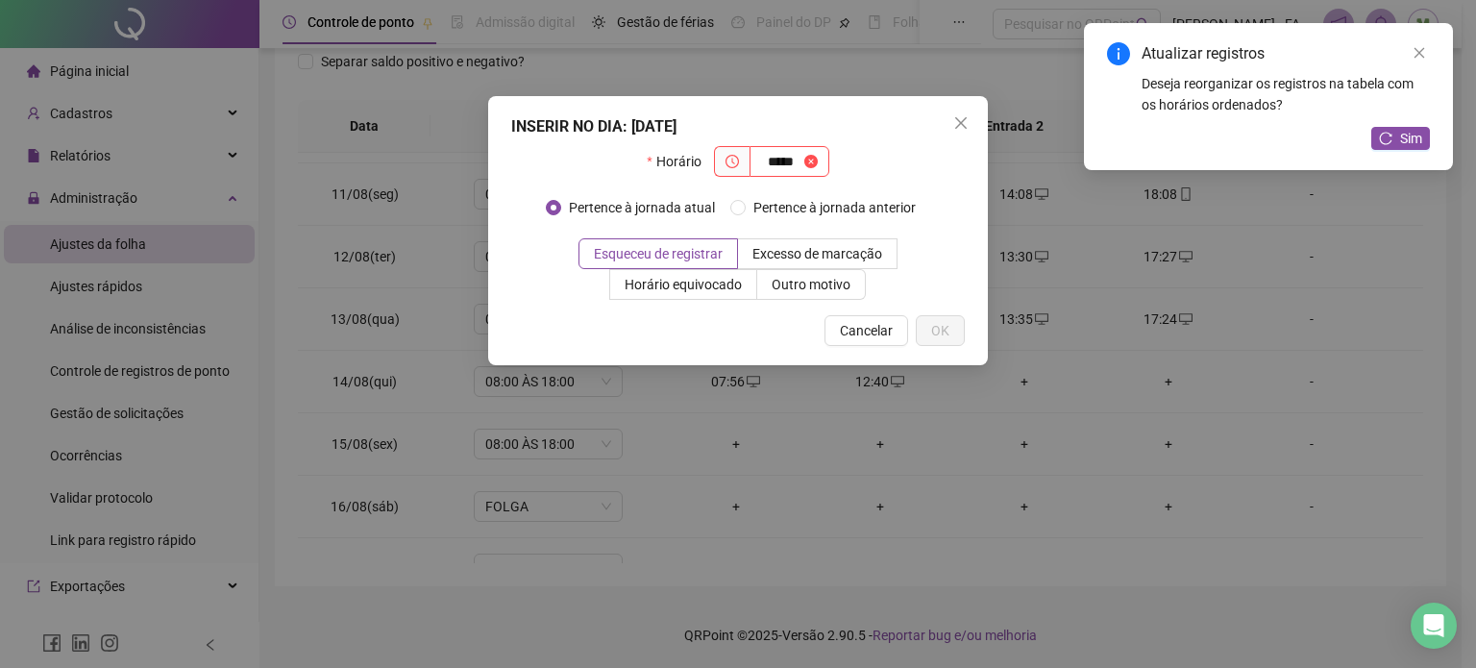
type input "*****"
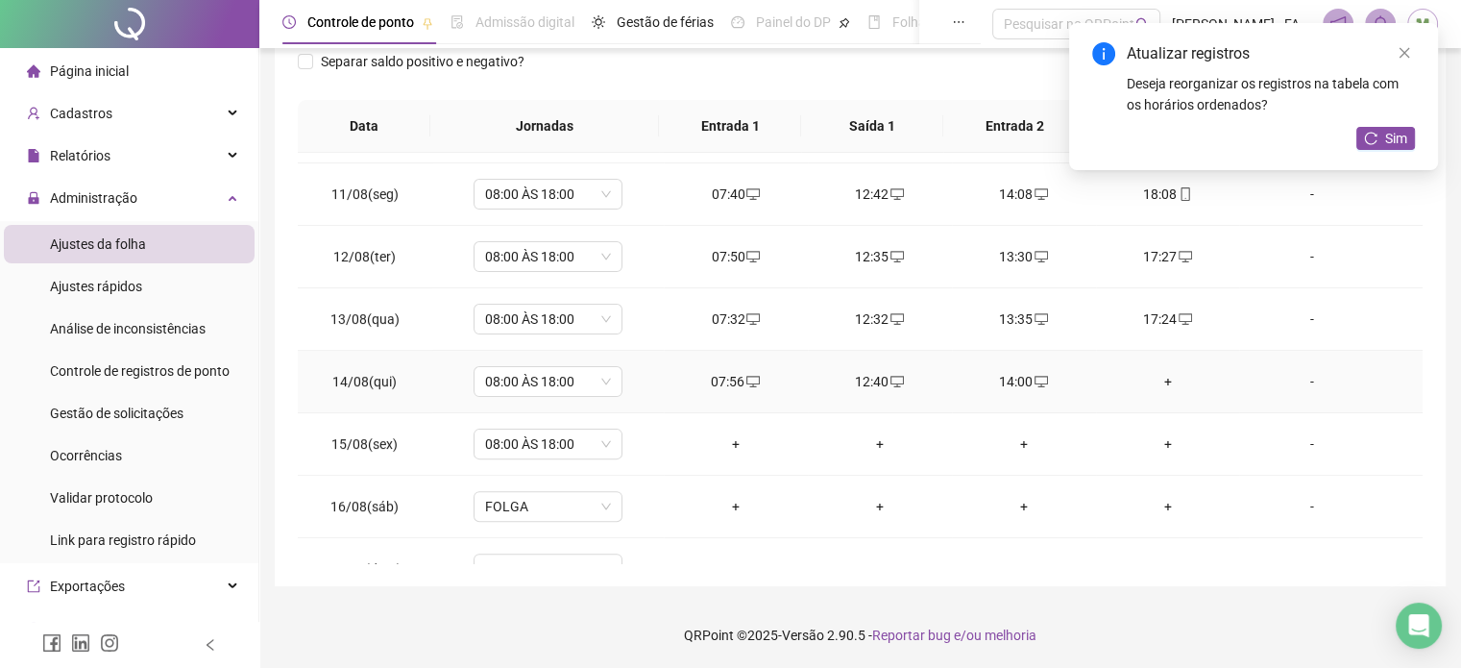
click at [1154, 373] on div "+" at bounding box center [1167, 381] width 113 height 21
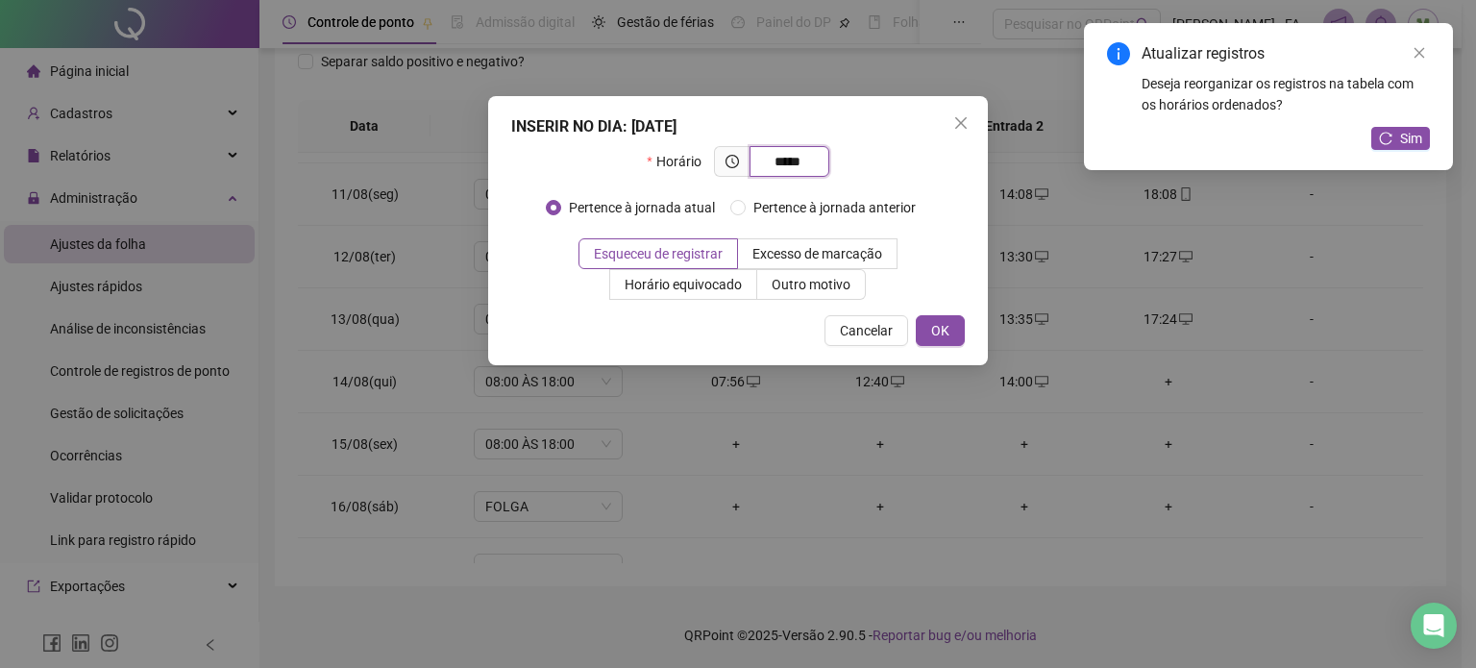
type input "*****"
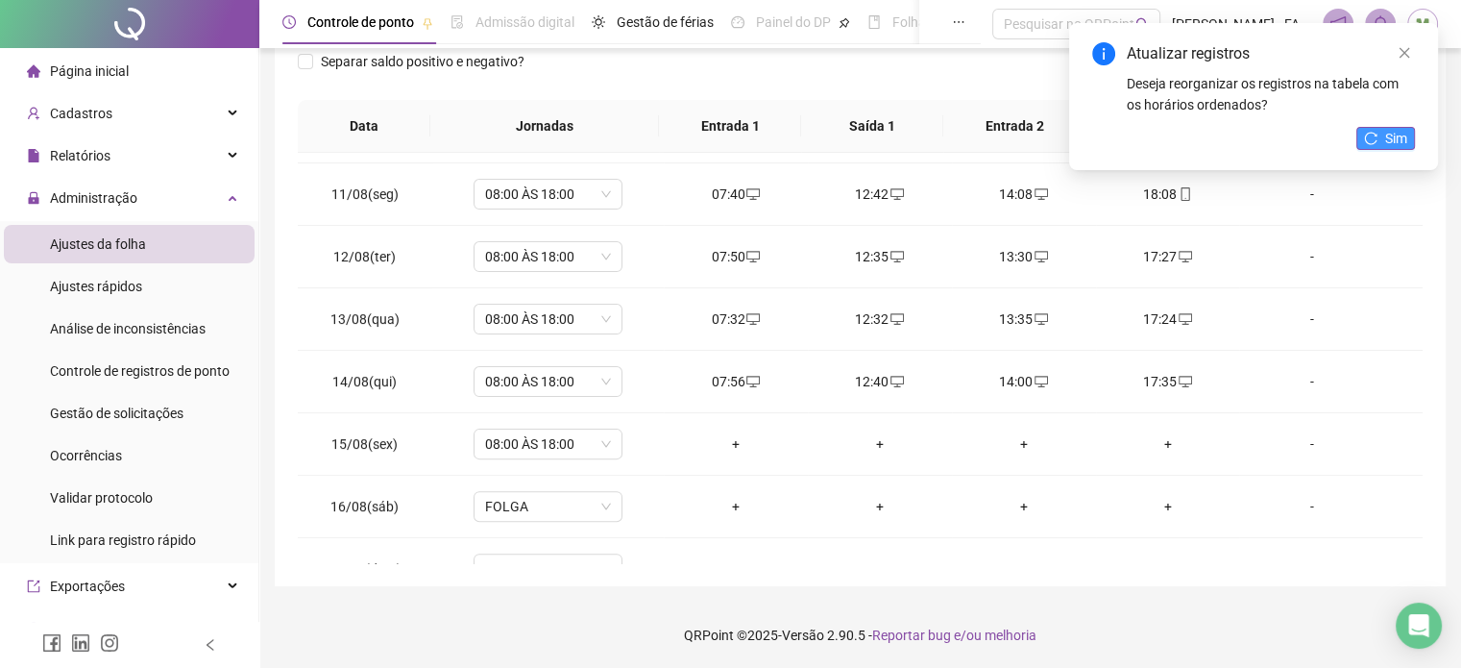
click at [1385, 148] on span "Sim" at bounding box center [1396, 138] width 22 height 21
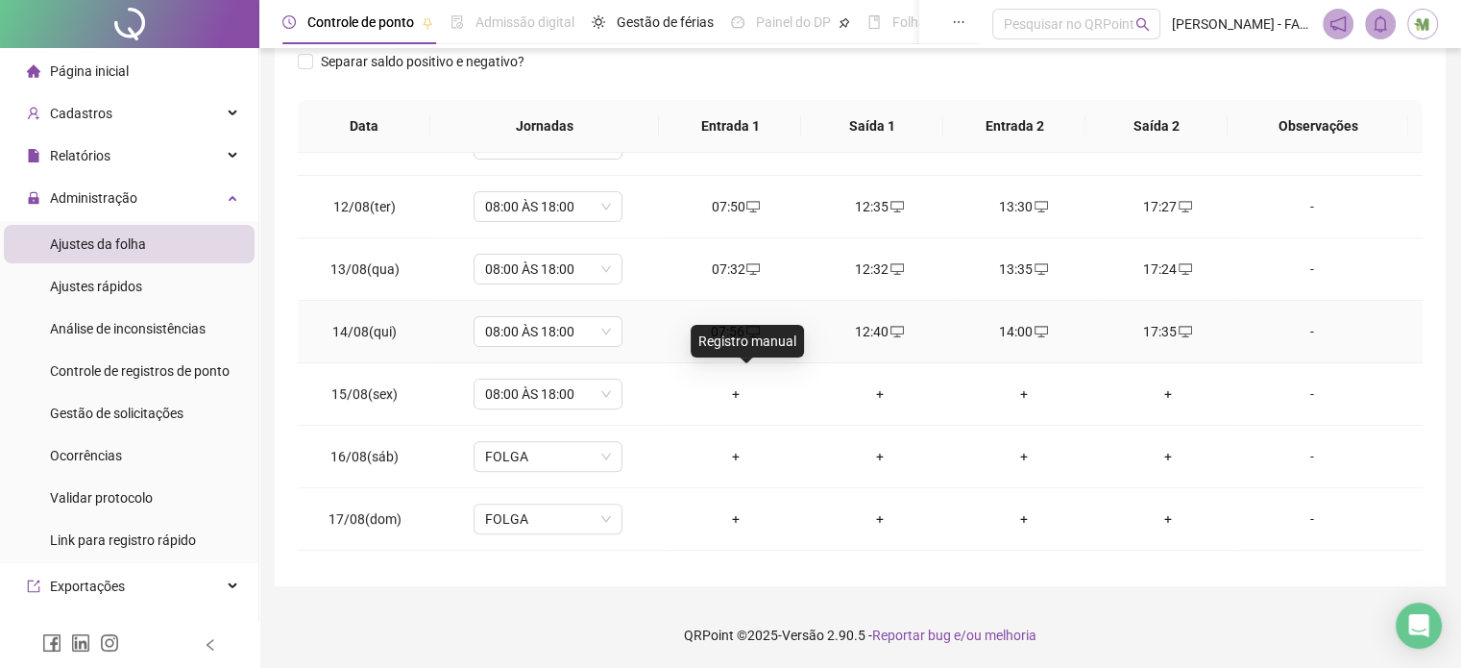
scroll to position [710, 0]
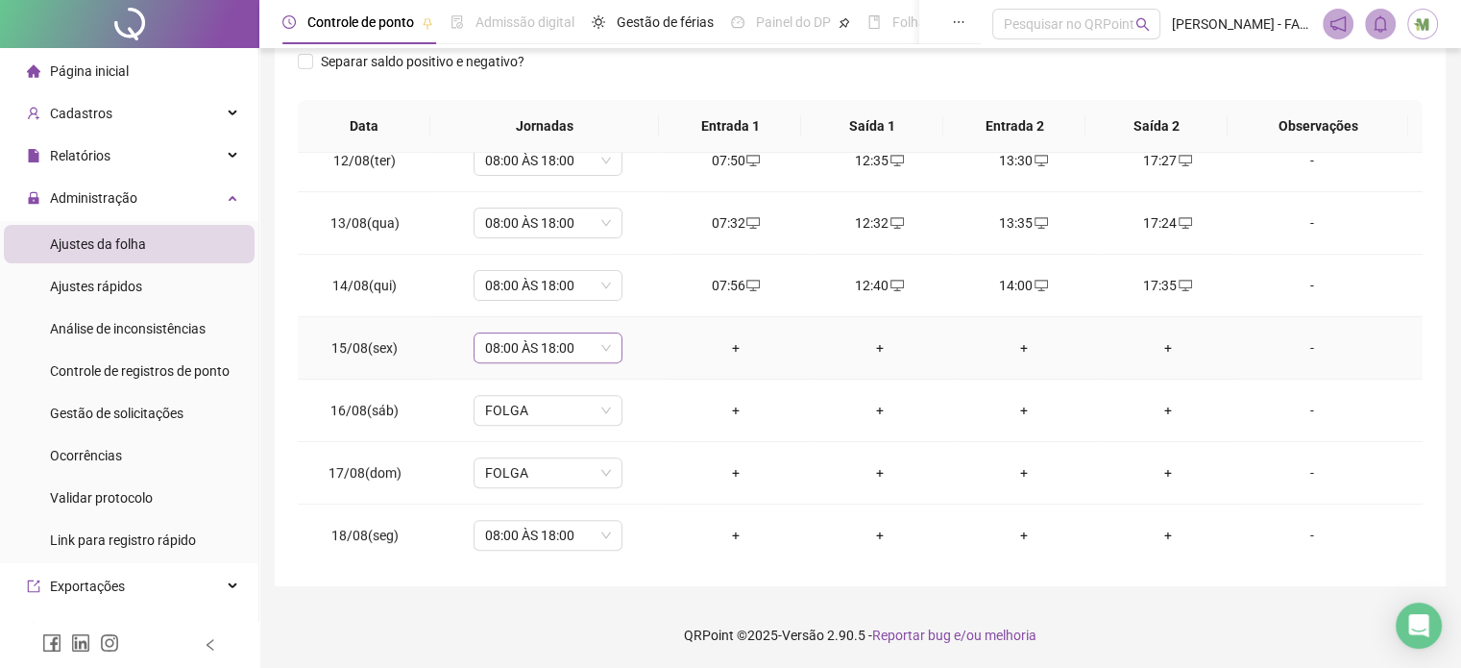
click at [602, 337] on span "08:00 ÀS 18:00" at bounding box center [548, 347] width 126 height 29
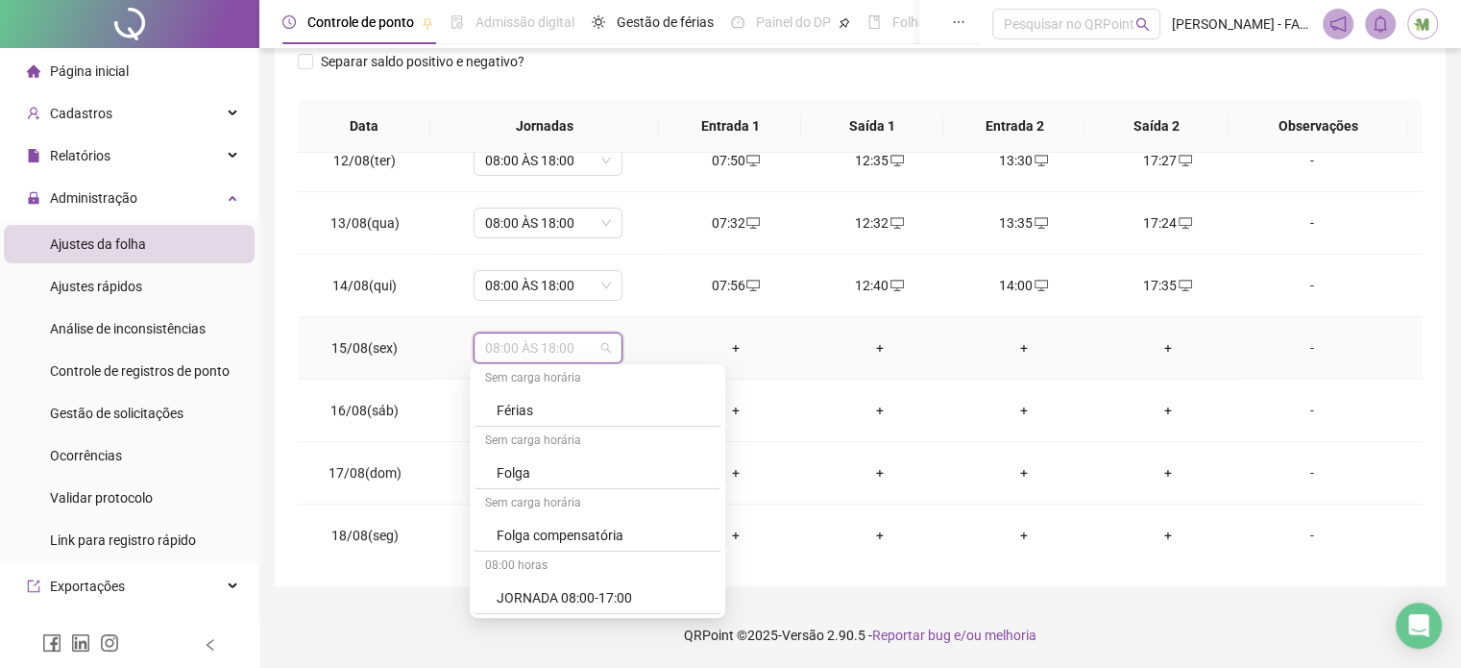
scroll to position [192, 0]
click at [587, 533] on div "Folga compensatória" at bounding box center [603, 534] width 213 height 21
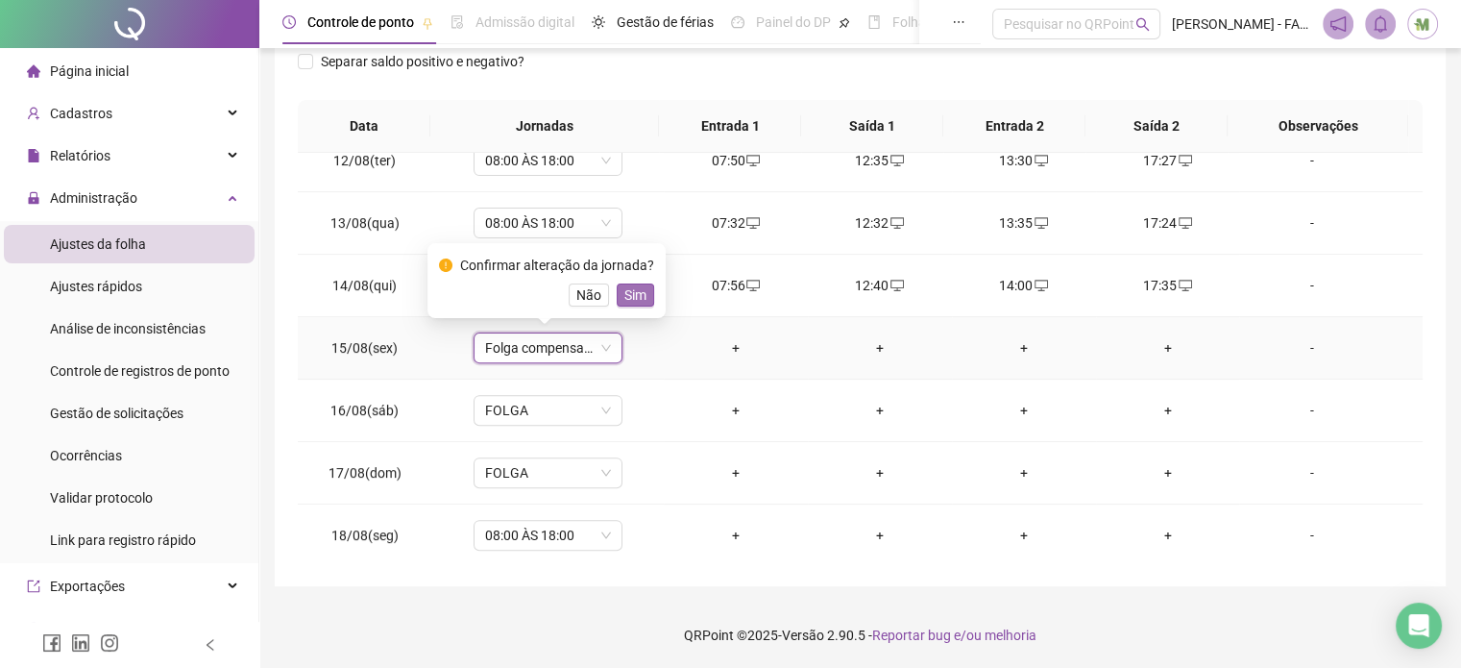
click at [631, 290] on span "Sim" at bounding box center [635, 294] width 22 height 21
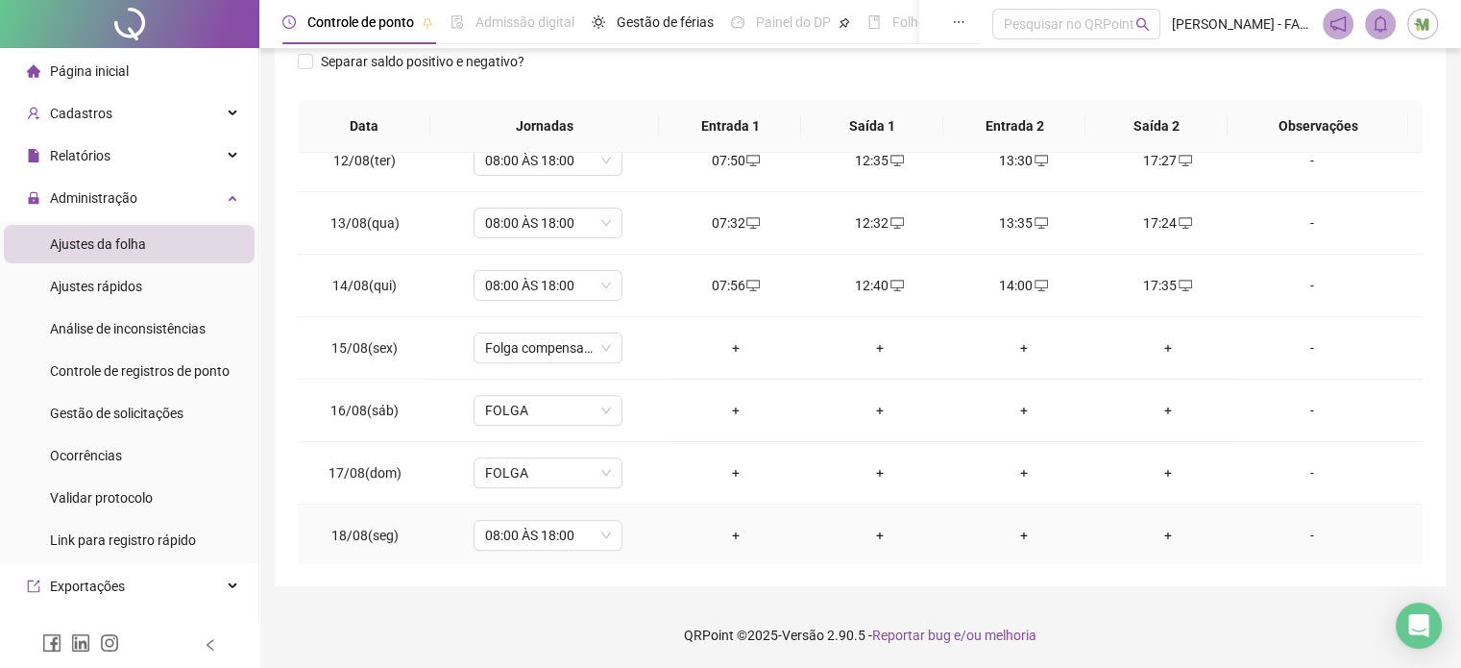
click at [733, 530] on div "+" at bounding box center [735, 535] width 113 height 21
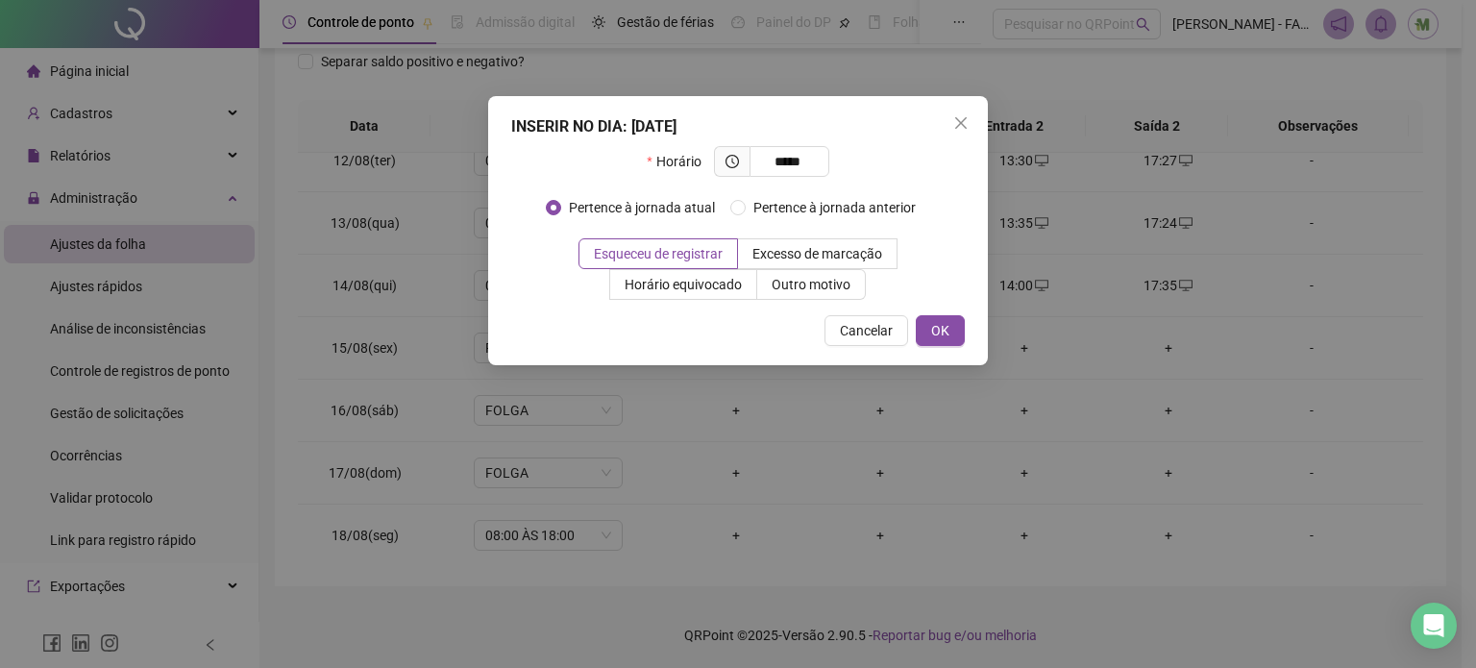
type input "*****"
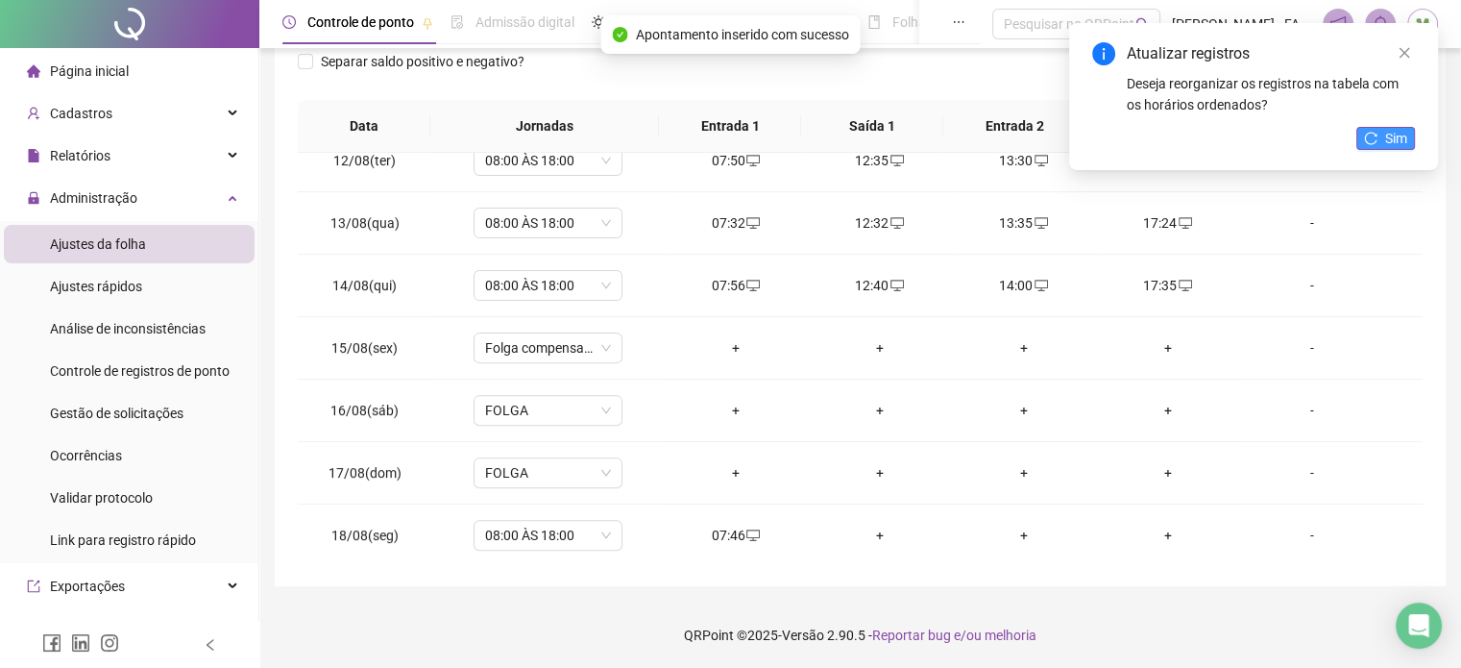
click at [1372, 134] on icon "reload" at bounding box center [1370, 138] width 13 height 13
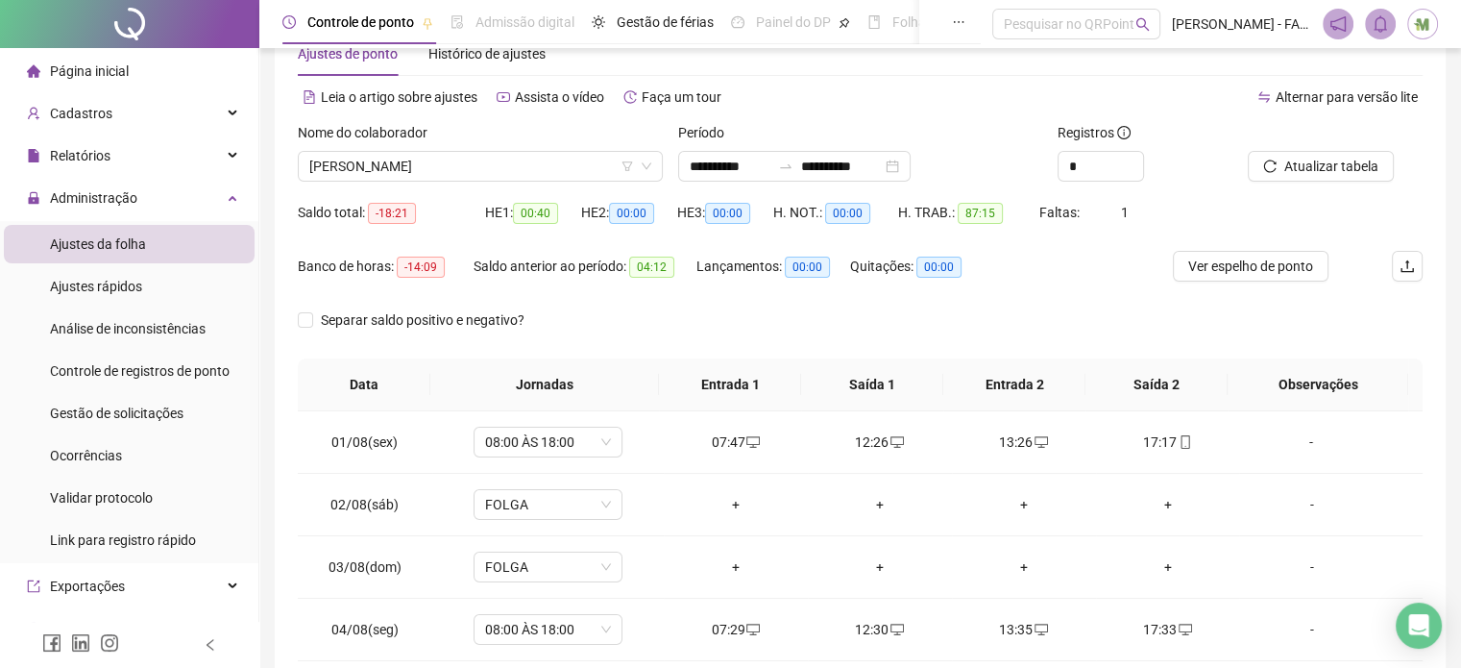
scroll to position [0, 0]
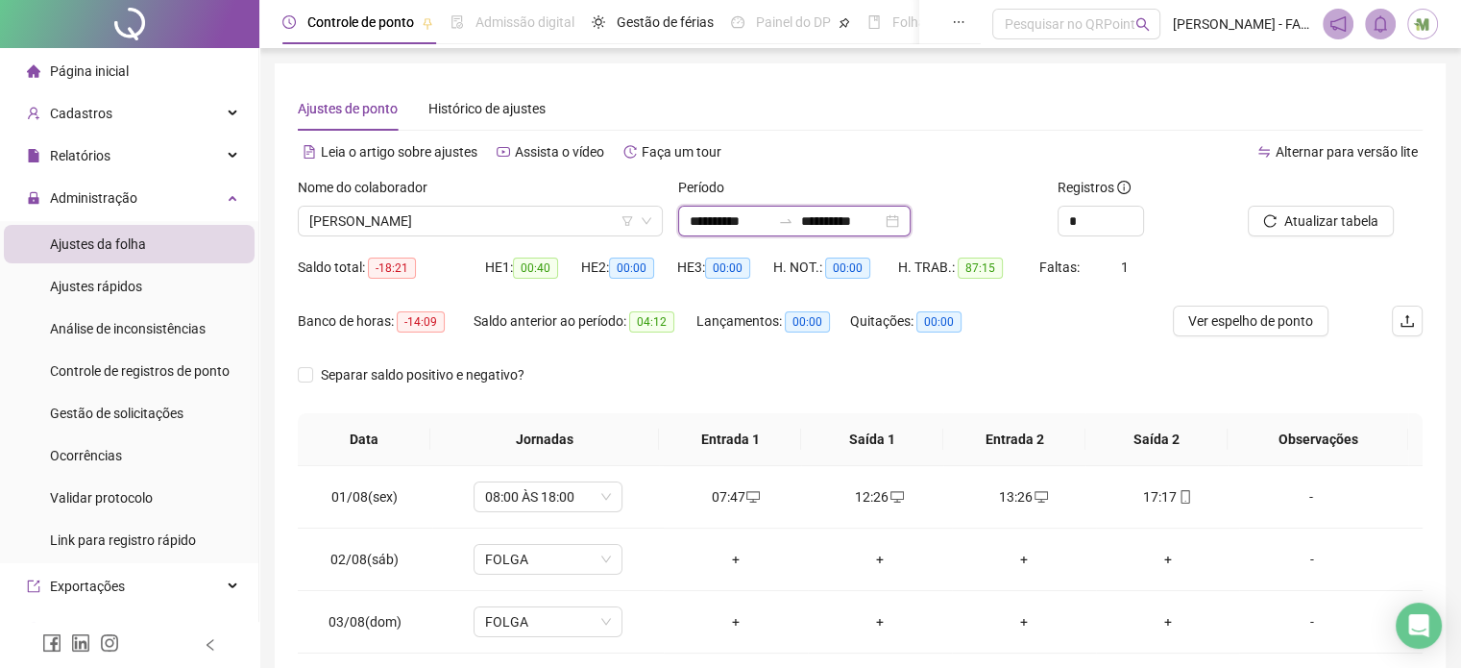
click at [769, 226] on input "**********" at bounding box center [730, 220] width 81 height 21
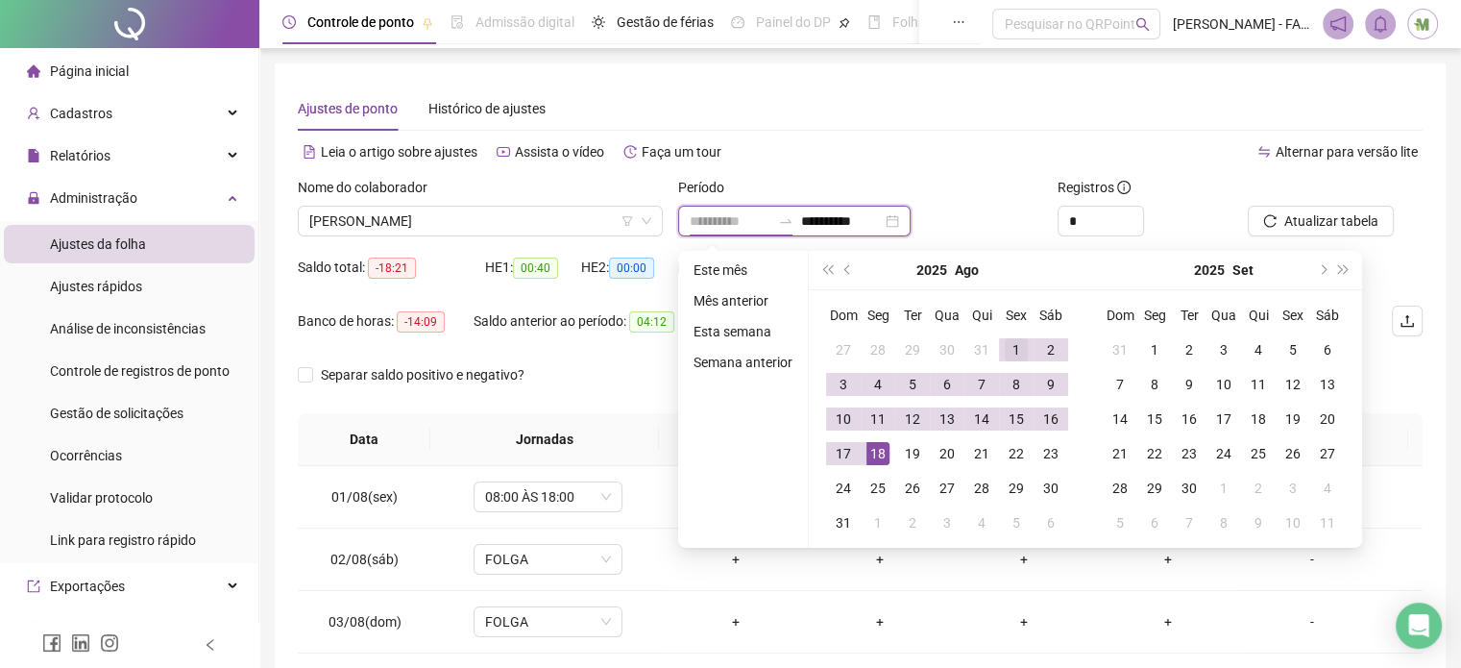
type input "**********"
click at [1011, 350] on div "1" at bounding box center [1016, 349] width 23 height 23
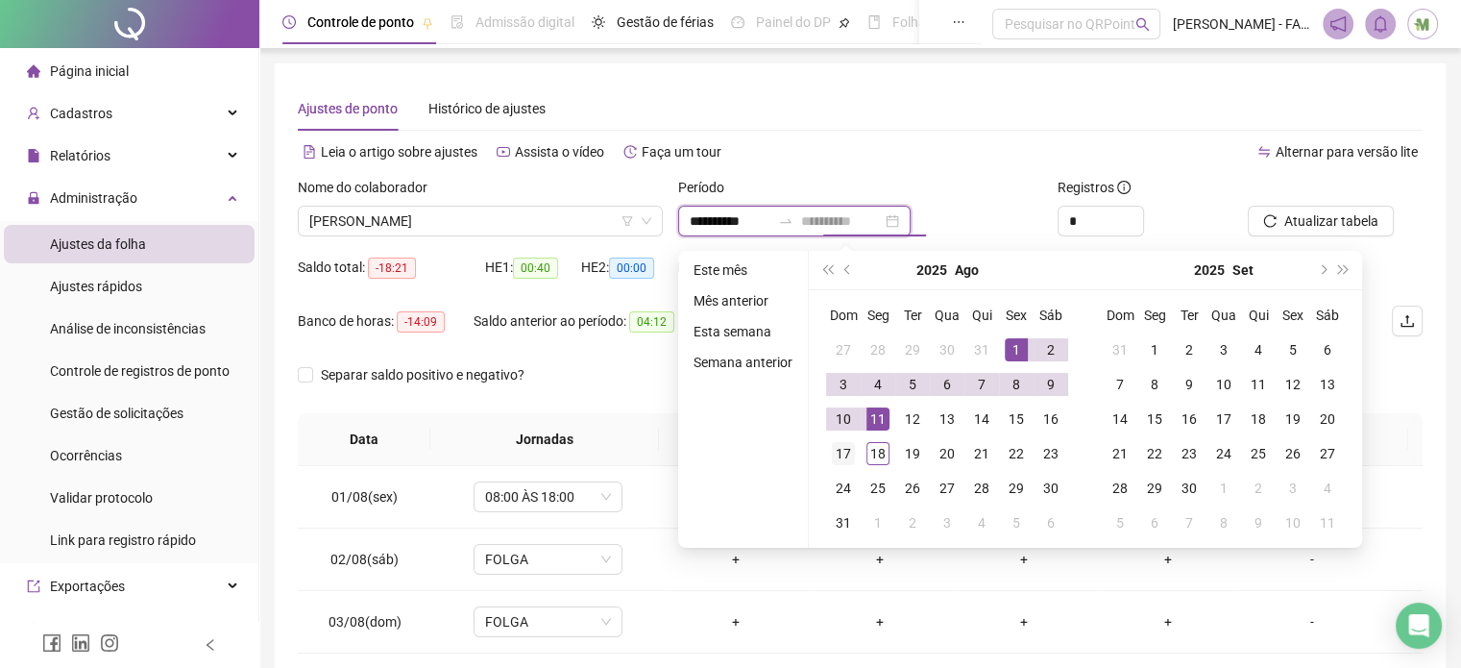
type input "**********"
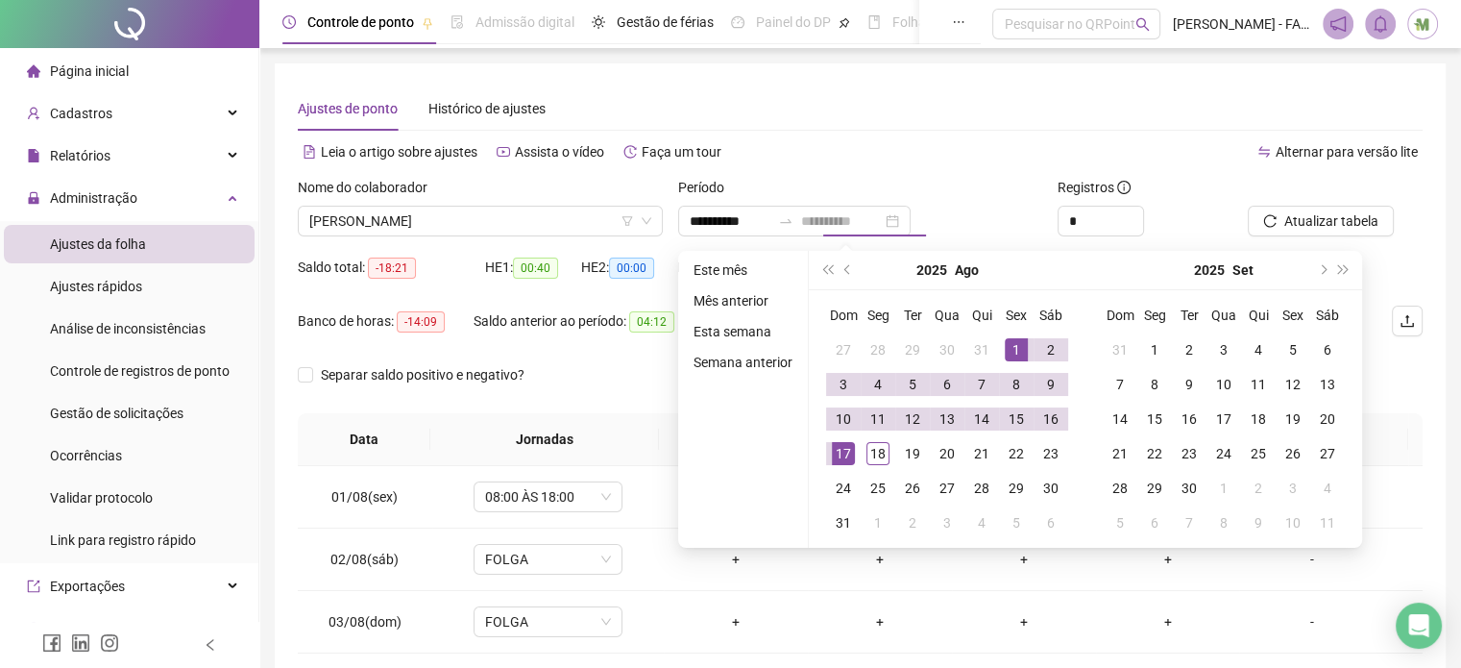
click at [845, 456] on div "17" at bounding box center [843, 453] width 23 height 23
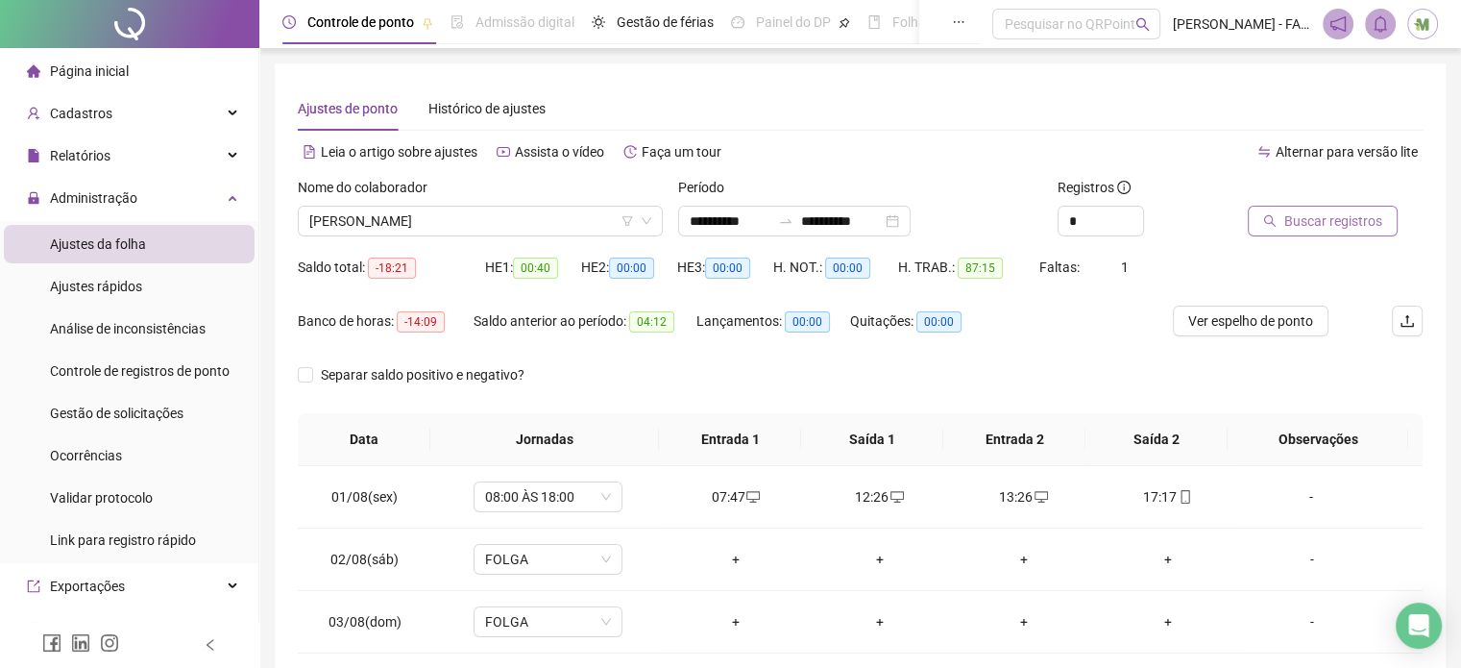
click at [1348, 229] on span "Buscar registros" at bounding box center [1333, 220] width 98 height 21
